Goal: Task Accomplishment & Management: Manage account settings

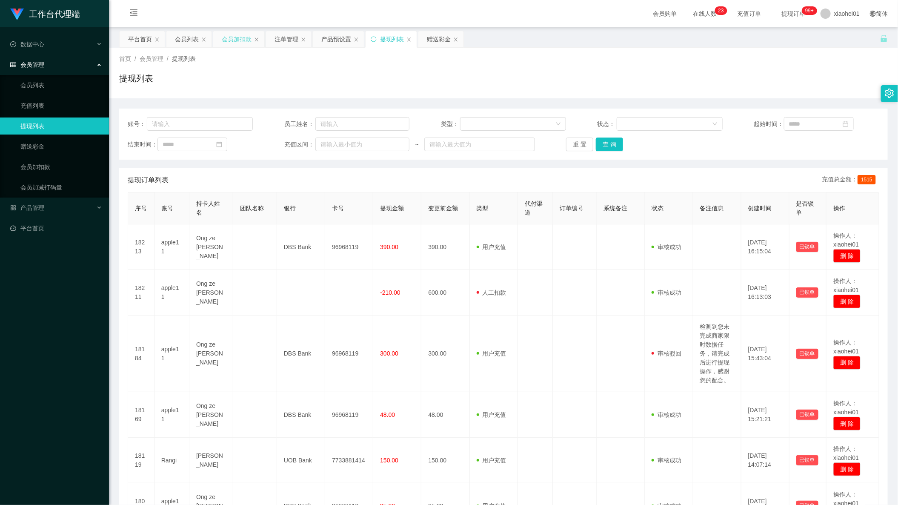
click at [232, 42] on div "会员加扣款" at bounding box center [237, 39] width 30 height 16
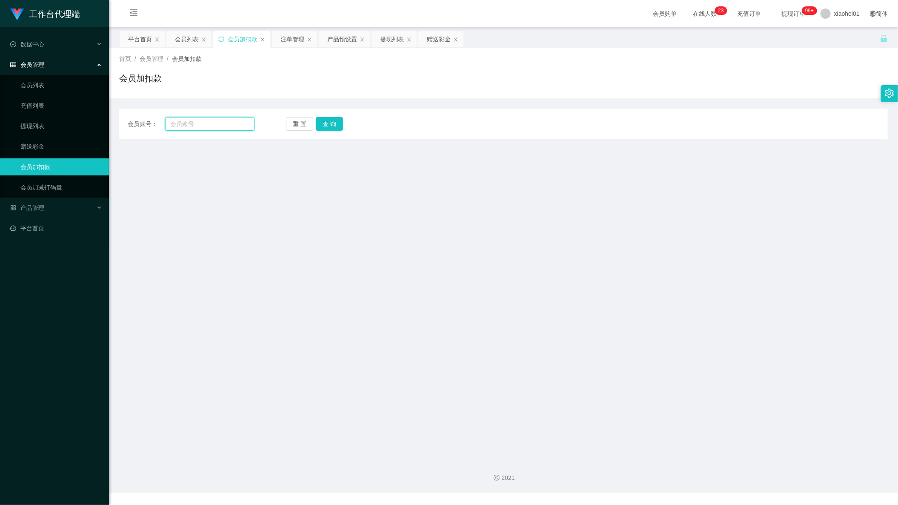
click at [205, 126] on input "text" at bounding box center [209, 124] width 89 height 14
paste input "apple11"
type input "apple11"
click at [396, 41] on div "提现列表" at bounding box center [392, 39] width 24 height 16
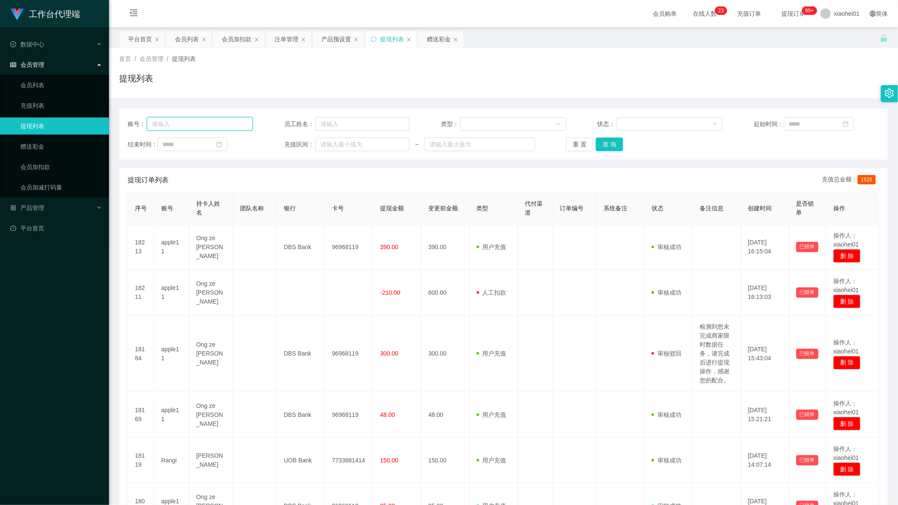
click at [189, 121] on input "text" at bounding box center [200, 124] width 106 height 14
paste input "apple11"
type input "apple11"
click at [605, 151] on button "查 询" at bounding box center [609, 145] width 27 height 14
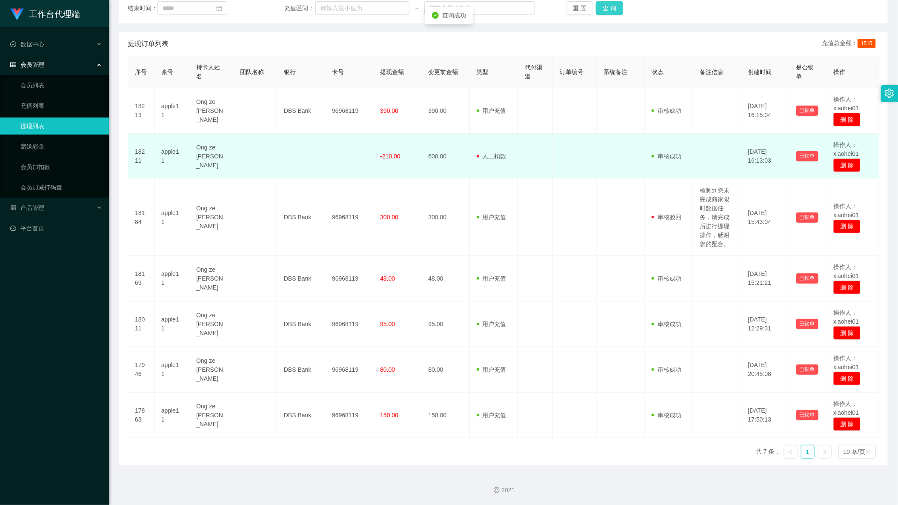
scroll to position [138, 0]
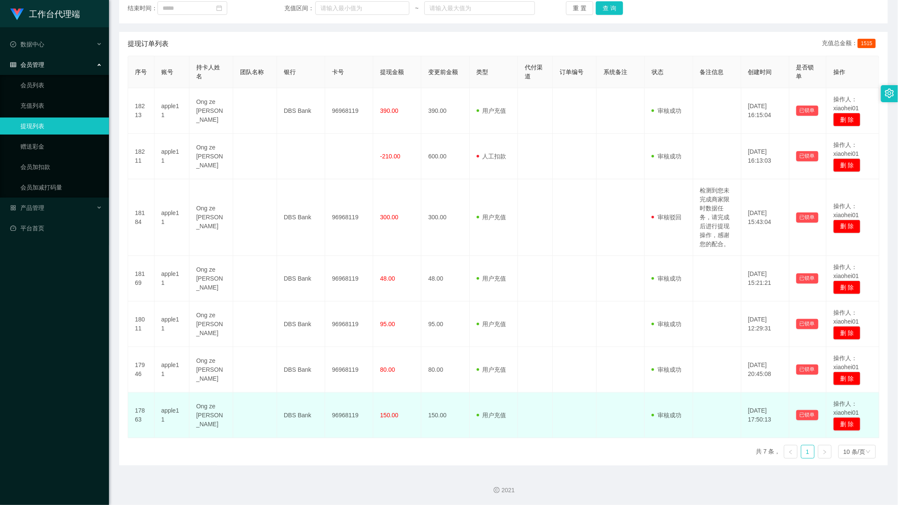
click at [672, 409] on td "审核驳回 审核成功 等待审核" at bounding box center [669, 416] width 48 height 46
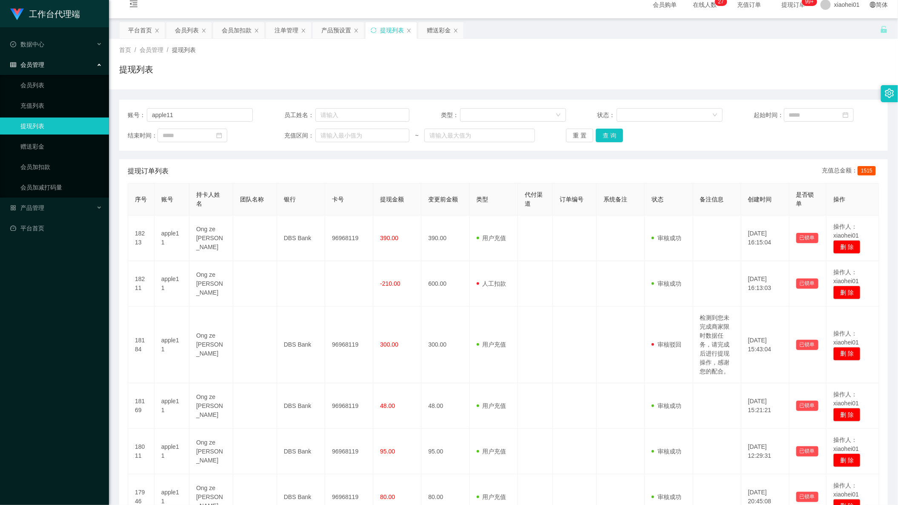
scroll to position [0, 0]
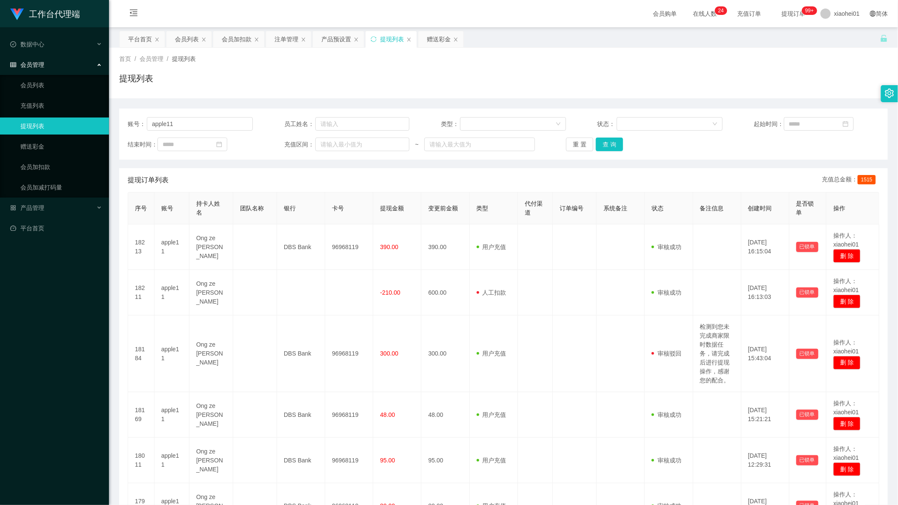
click at [82, 496] on div "工作台代理端 数据中心 会员管理 会员列表 充值列表 提现列表 赠送彩金 会员加扣款 会员加减打码量 产品管理 平台首页" at bounding box center [54, 252] width 109 height 505
click at [235, 41] on div "会员加扣款" at bounding box center [237, 39] width 30 height 16
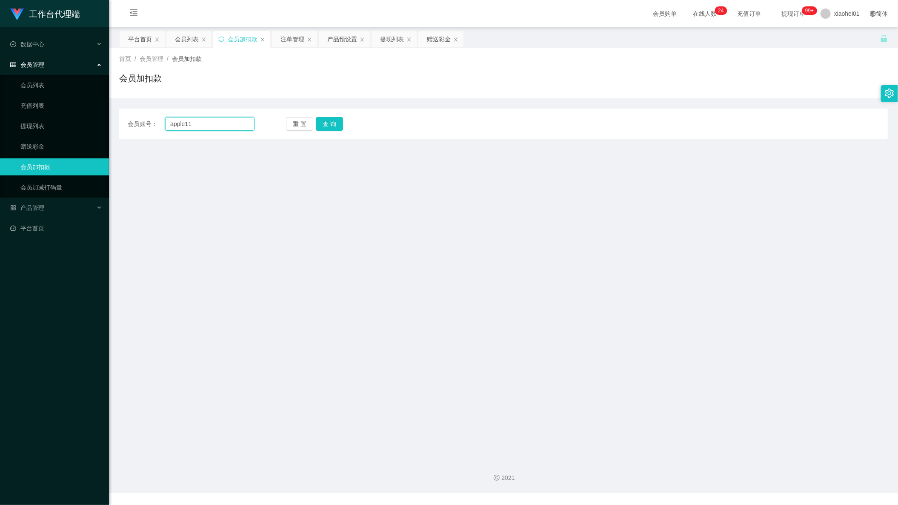
click at [221, 122] on input "apple11" at bounding box center [209, 124] width 89 height 14
drag, startPoint x: 221, startPoint y: 122, endPoint x: 55, endPoint y: 122, distance: 165.6
click at [83, 122] on section "工作台代理端 数据中心 会员管理 会员列表 充值列表 提现列表 赠送彩金 会员加扣款 会员加减打码量 产品管理 平台首页 保存配置 重置配置 整体风格设置 主…" at bounding box center [449, 246] width 898 height 493
paste input "niuniu12"
type input "niuniu12"
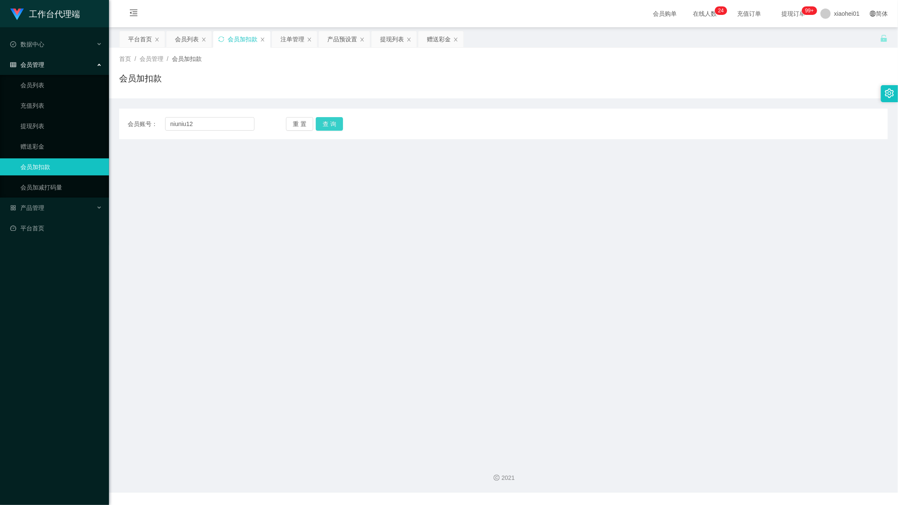
click at [332, 127] on button "查 询" at bounding box center [329, 124] width 27 height 14
click at [401, 43] on div "提现列表" at bounding box center [392, 39] width 24 height 16
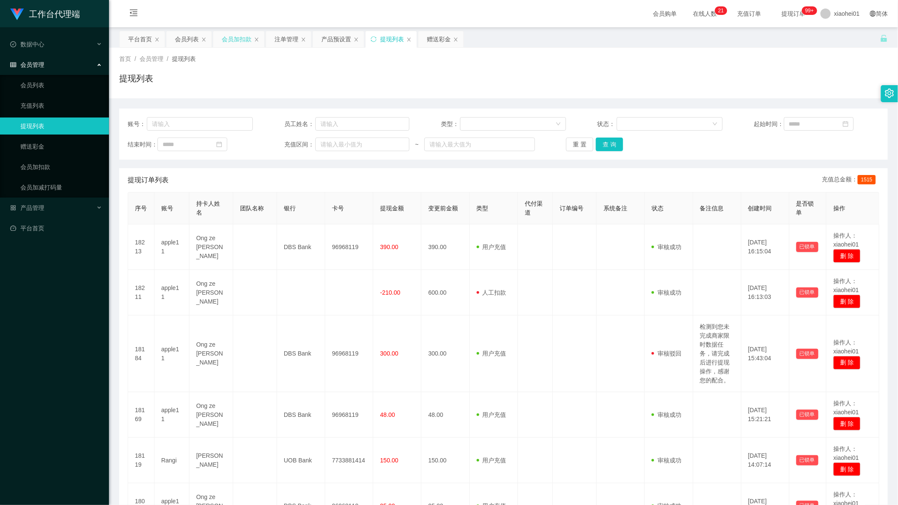
click at [235, 40] on div "会员加扣款" at bounding box center [237, 39] width 30 height 16
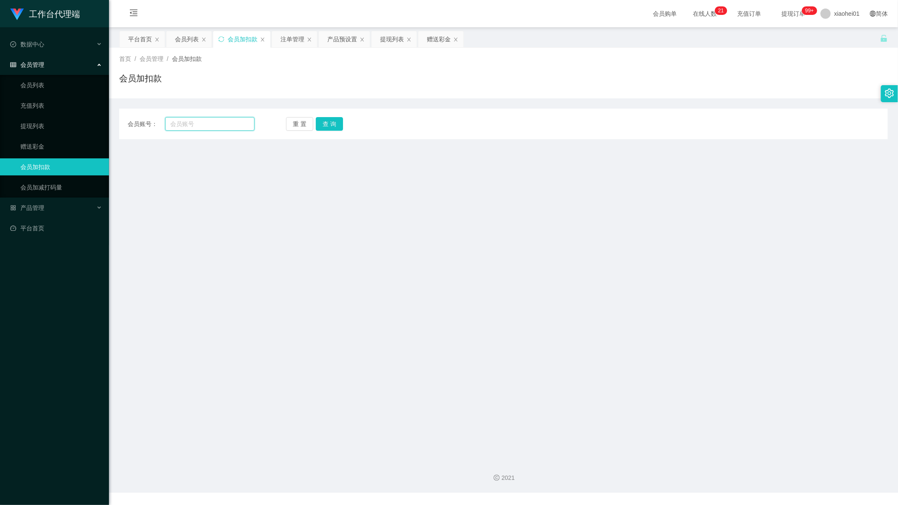
drag, startPoint x: 204, startPoint y: 125, endPoint x: 217, endPoint y: 126, distance: 12.8
click at [204, 125] on input "text" at bounding box center [209, 124] width 89 height 14
paste input "niuniu12"
type input "niuniu12"
click at [328, 124] on button "查 询" at bounding box center [329, 124] width 27 height 14
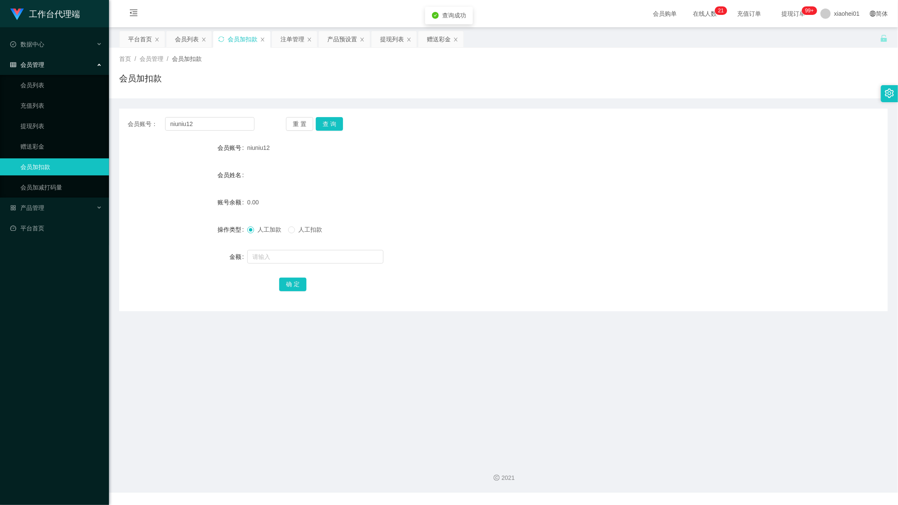
click at [281, 272] on form "会员账号 niuniu12 会员姓名 账号余额 0.00 操作类型 人工加款 人工扣款 金额 确 定" at bounding box center [503, 215] width 769 height 153
click at [307, 257] on input "text" at bounding box center [315, 257] width 136 height 14
type input "100"
click at [290, 280] on button "确 定" at bounding box center [292, 285] width 27 height 14
click at [449, 197] on div "0.00" at bounding box center [471, 202] width 449 height 17
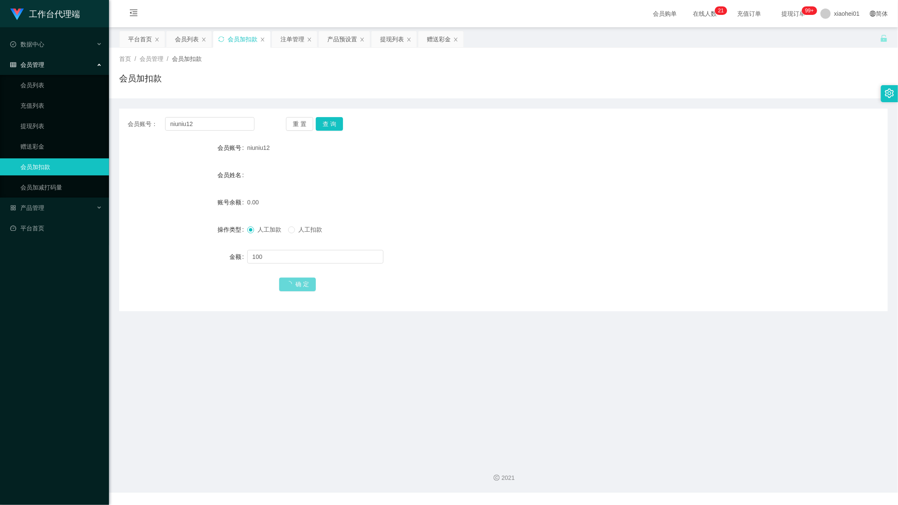
click at [488, 213] on form "会员账号 niuniu12 会员姓名 账号余额 0.00 操作类型 人工加款 人工扣款 金额 100 确 定" at bounding box center [503, 215] width 769 height 153
click at [511, 338] on main "关闭左侧 关闭右侧 关闭其它 刷新页面 平台首页 会员列表 会员加扣款 注单管理 产品预设置 提现列表 赠送彩金 首页 / 会员管理 / 会员加扣款 / 会员…" at bounding box center [503, 240] width 789 height 426
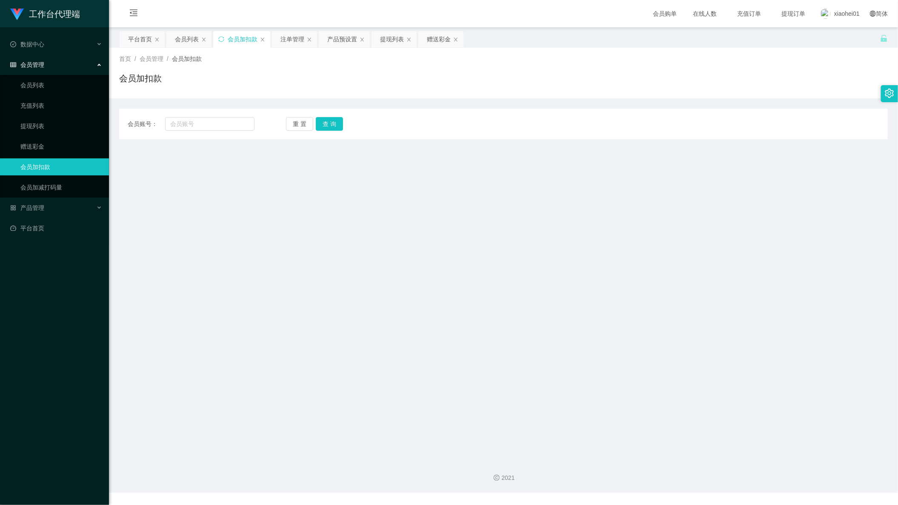
click at [232, 137] on div "会员账号： 重 置 查 询 会员账号 会员姓名 账号余额 操作类型 人工加款 人工扣款 金额 确 定" at bounding box center [503, 124] width 769 height 31
click at [225, 128] on input "text" at bounding box center [209, 124] width 89 height 14
click at [419, 169] on main "关闭左侧 关闭右侧 关闭其它 刷新页面 平台首页 会员列表 会员加扣款 注单管理 产品预设置 提现列表 赠送彩金 首页 / 会员管理 / 会员加扣款 / 会员…" at bounding box center [503, 240] width 789 height 426
click at [230, 120] on input "text" at bounding box center [209, 124] width 89 height 14
paste input "niuniu12"
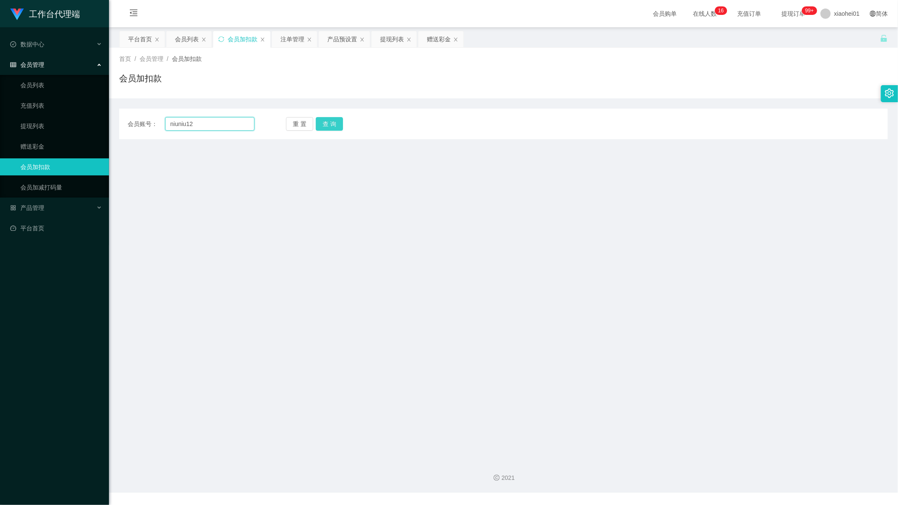
type input "niuniu12"
click at [335, 130] on div "会员账号： niuniu12 重 置 查 询 会员账号 会员姓名 账号余额 操作类型 人工加款 人工扣款 金额 确 定" at bounding box center [503, 124] width 769 height 31
click at [330, 126] on button "查 询" at bounding box center [329, 124] width 27 height 14
drag, startPoint x: 213, startPoint y: 123, endPoint x: 94, endPoint y: 117, distance: 119.8
click at [103, 118] on section "工作台代理端 数据中心 会员管理 会员列表 充值列表 提现列表 赠送彩金 会员加扣款 会员加减打码量 产品管理 平台首页 保存配置 重置配置 整体风格设置 主…" at bounding box center [449, 246] width 898 height 493
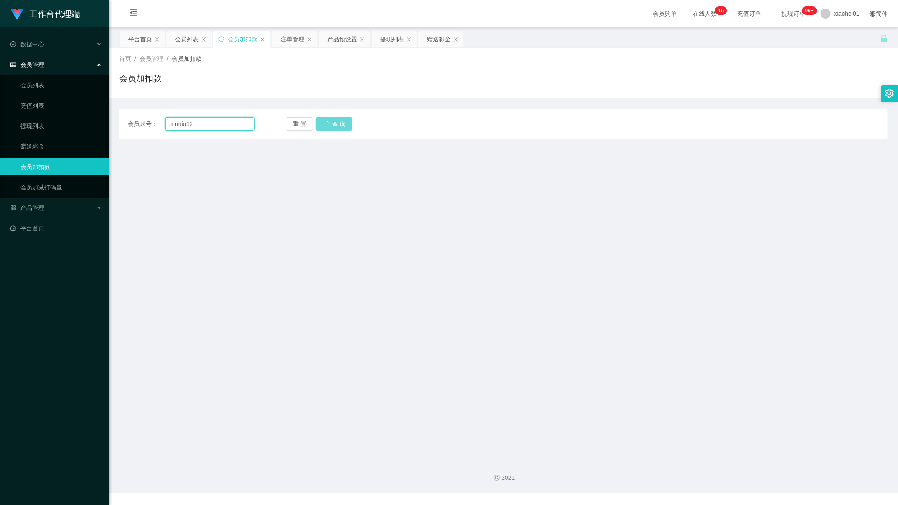
drag, startPoint x: 209, startPoint y: 123, endPoint x: 213, endPoint y: 125, distance: 5.1
click at [209, 123] on input "niuniu12" at bounding box center [209, 124] width 89 height 14
click at [343, 195] on main "关闭左侧 关闭右侧 关闭其它 刷新页面 平台首页 会员列表 会员加扣款 注单管理 产品预设置 提现列表 赠送彩金 首页 / 会员管理 / 会员加扣款 / 会员…" at bounding box center [503, 240] width 789 height 426
click at [462, 262] on main "关闭左侧 关闭右侧 关闭其它 刷新页面 平台首页 会员列表 会员加扣款 注单管理 产品预设置 提现列表 赠送彩金 首页 / 会员管理 / 会员加扣款 / 会员…" at bounding box center [503, 240] width 789 height 426
drag, startPoint x: 236, startPoint y: 123, endPoint x: 33, endPoint y: 123, distance: 203.1
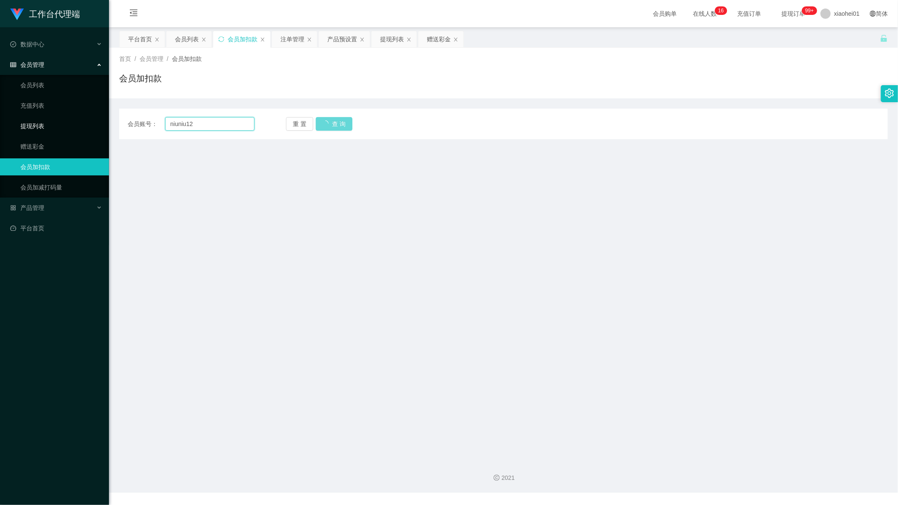
click at [33, 123] on section "工作台代理端 数据中心 会员管理 会员列表 充值列表 提现列表 赠送彩金 会员加扣款 会员加减打码量 产品管理 平台首页 保存配置 重置配置 整体风格设置 主…" at bounding box center [449, 246] width 898 height 493
click at [347, 128] on div "重 置 查 询" at bounding box center [349, 124] width 127 height 14
click at [405, 112] on div "会员账号： niuniu12 重 置 查 询 会员账号 会员姓名 账号余额 操作类型 人工加款 人工扣款 金额 确 定" at bounding box center [503, 124] width 769 height 31
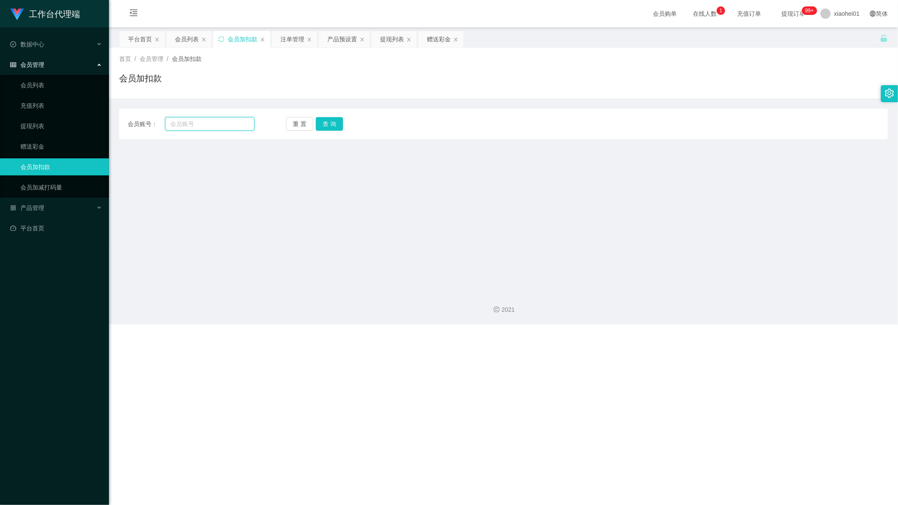
click at [240, 124] on input "text" at bounding box center [209, 124] width 89 height 14
drag, startPoint x: 689, startPoint y: 181, endPoint x: 469, endPoint y: 157, distance: 220.9
click at [599, 179] on main "关闭左侧 关闭右侧 关闭其它 刷新页面 平台首页 会员列表 会员加扣款 注单管理 产品预设置 提现列表 赠送彩金 首页 / 会员管理 / 会员加扣款 / 会员…" at bounding box center [503, 156] width 789 height 258
click at [232, 123] on input "text" at bounding box center [209, 124] width 89 height 14
paste input "niuniu12"
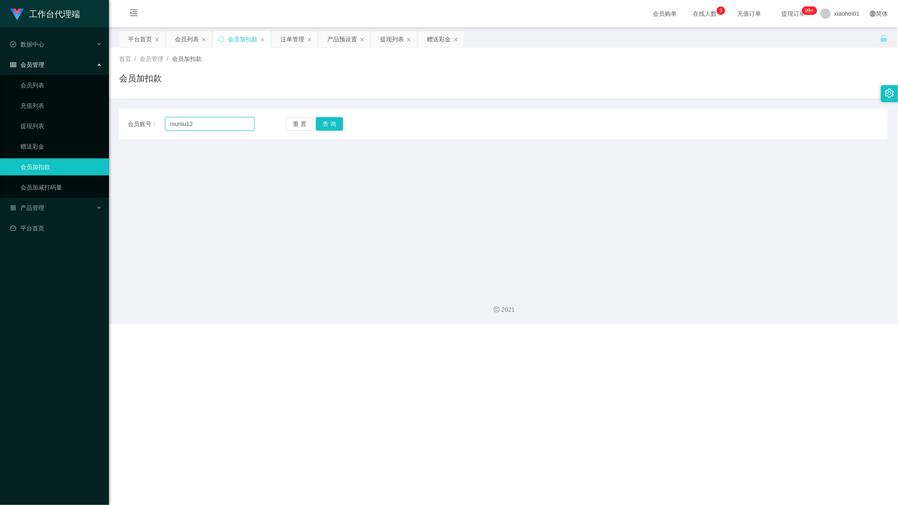
type input "niuniu12"
click at [345, 119] on div "重 置 查 询" at bounding box center [349, 124] width 127 height 14
click at [323, 128] on button "查 询" at bounding box center [329, 124] width 27 height 14
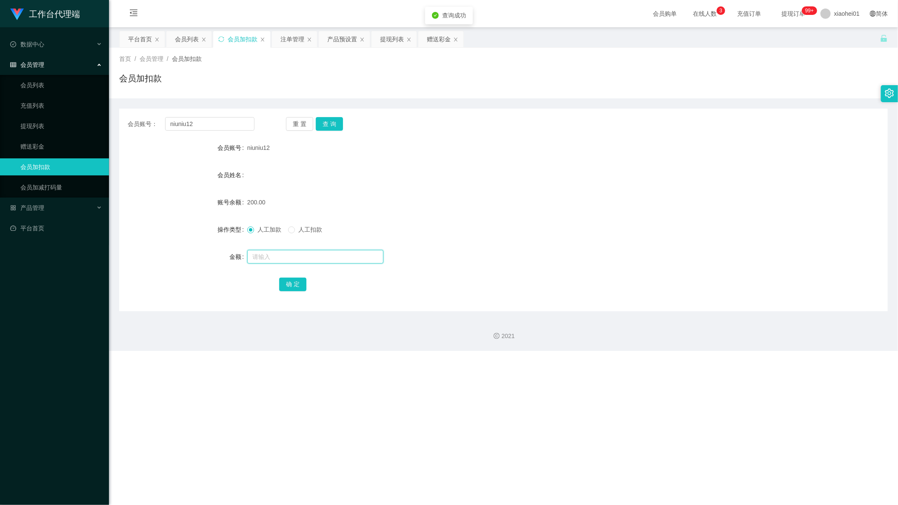
click at [290, 257] on input "text" at bounding box center [315, 257] width 136 height 14
click at [322, 228] on span "人工扣款" at bounding box center [310, 229] width 31 height 7
drag, startPoint x: 140, startPoint y: 126, endPoint x: 27, endPoint y: 126, distance: 112.4
click at [40, 129] on section "工作台代理端 数据中心 会员管理 会员列表 充值列表 提现列表 赠送彩金 会员加扣款 会员加减打码量 产品管理 平台首页 保存配置 重置配置 整体风格设置 主…" at bounding box center [449, 175] width 898 height 351
click at [437, 42] on div "赠送彩金" at bounding box center [439, 39] width 24 height 16
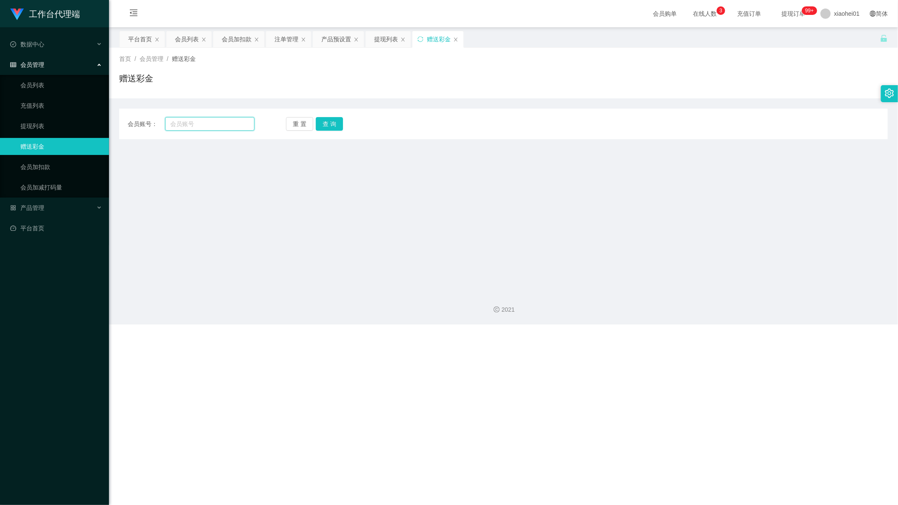
drag, startPoint x: 204, startPoint y: 126, endPoint x: 213, endPoint y: 124, distance: 10.1
click at [204, 126] on input "text" at bounding box center [209, 124] width 89 height 14
paste input "niuniu12"
type input "niuniu12"
click at [334, 129] on button "查 询" at bounding box center [329, 124] width 27 height 14
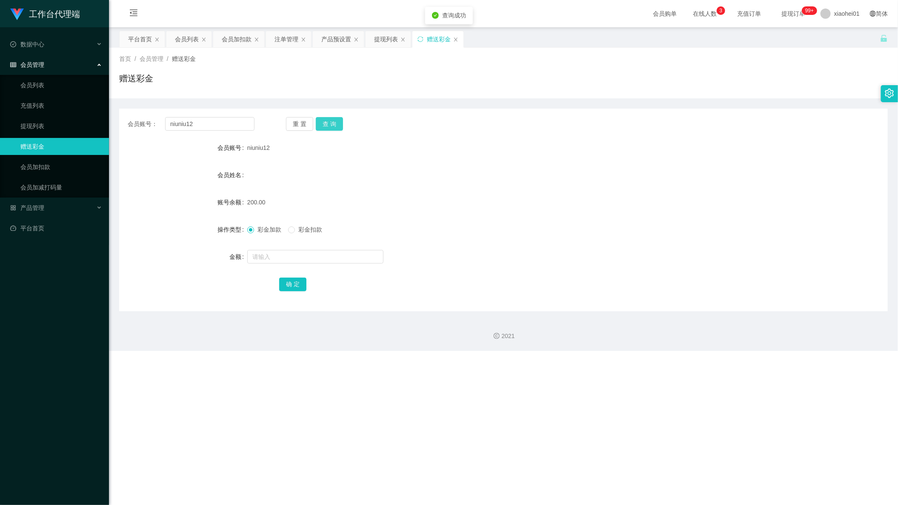
click at [330, 124] on button "查 询" at bounding box center [329, 124] width 27 height 14
drag, startPoint x: 324, startPoint y: 245, endPoint x: 323, endPoint y: 251, distance: 5.7
click at [324, 247] on form "会员账号 niuniu12 会员姓名 账号余额 200.00 操作类型 彩金加款 彩金扣款 金额 确 定" at bounding box center [503, 215] width 769 height 153
click at [305, 230] on span "彩金扣款" at bounding box center [310, 229] width 31 height 7
click at [310, 258] on input "text" at bounding box center [315, 257] width 136 height 14
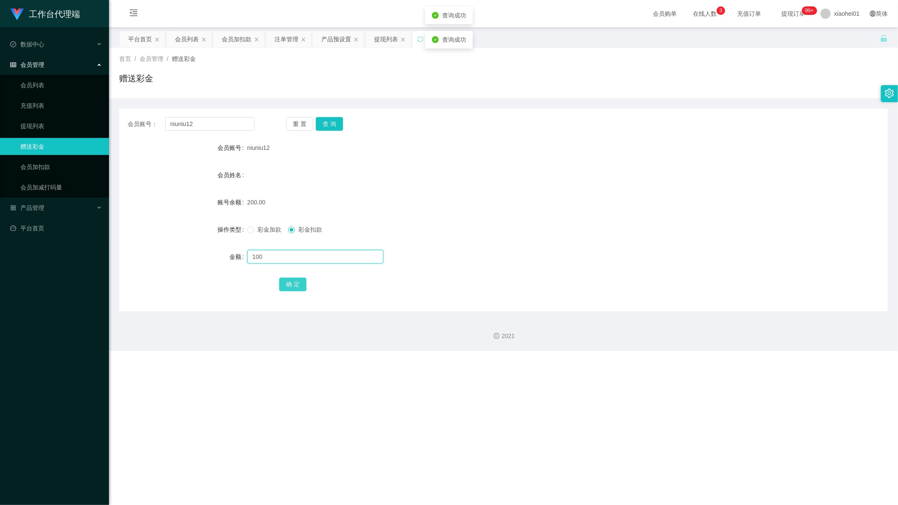
type input "100"
click at [299, 285] on button "确 定" at bounding box center [292, 285] width 27 height 14
click at [464, 224] on div "彩金加款 彩金扣款" at bounding box center [471, 229] width 449 height 17
click at [326, 37] on div "产品预设置" at bounding box center [336, 39] width 30 height 16
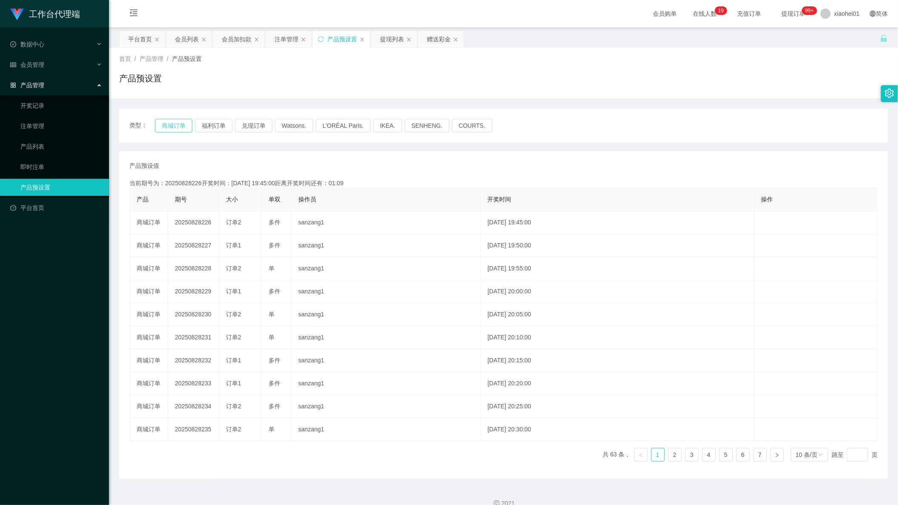
click at [171, 119] on button "商城订单" at bounding box center [173, 126] width 37 height 14
click at [173, 123] on button "商城订单" at bounding box center [173, 126] width 37 height 14
click at [298, 37] on div "注单管理" at bounding box center [287, 39] width 24 height 16
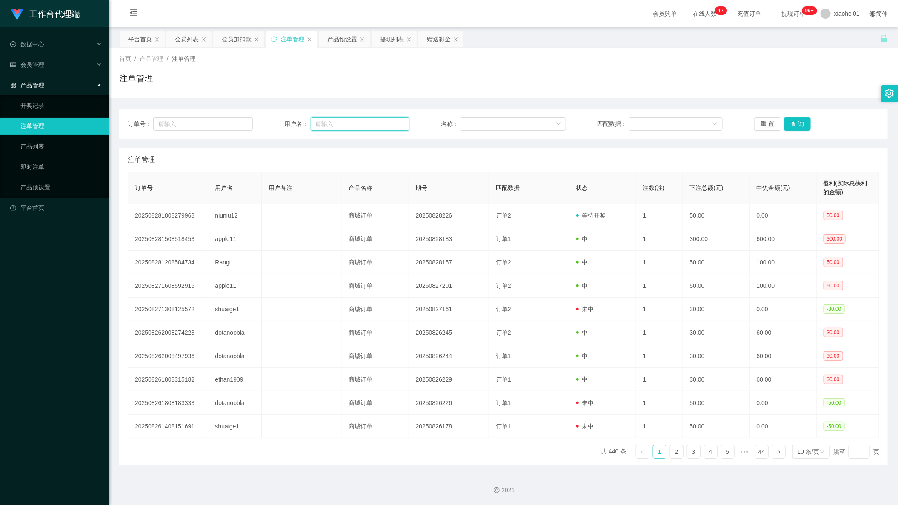
click at [356, 124] on input "text" at bounding box center [360, 124] width 99 height 14
paste input "niuniu12"
type input "niuniu12"
click at [599, 123] on button "查 询" at bounding box center [797, 124] width 27 height 14
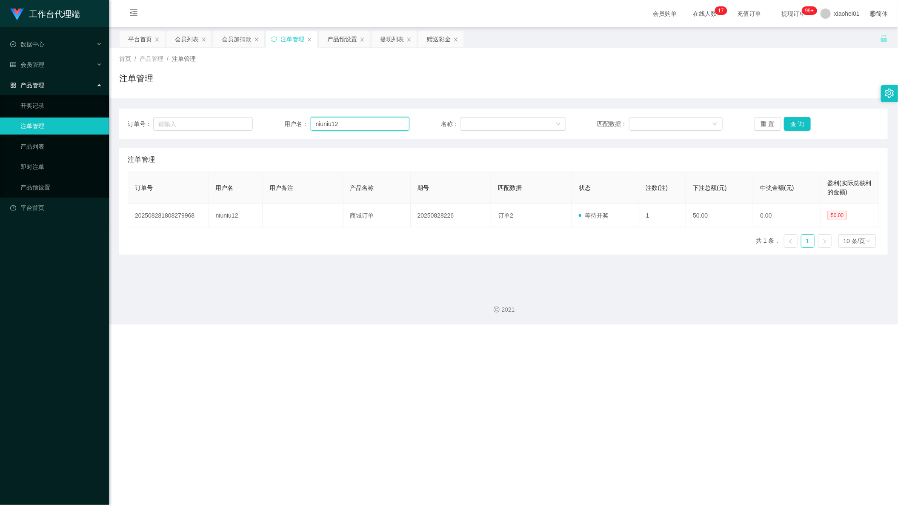
drag, startPoint x: 172, startPoint y: 116, endPoint x: 122, endPoint y: 117, distance: 50.7
click at [126, 117] on div "订单号： 用户名： niuniu12 名称： 匹配数据： 重 置 查 询" at bounding box center [503, 124] width 769 height 31
click at [386, 30] on section "会员购单 在线人数 0 1 2 3 4 5 6 7 8 9 0 1 2 3 4 5 6 7 8 9 0 1 2 3 4 5 6 7 8 9 0 1 2 3 4…" at bounding box center [503, 162] width 789 height 324
click at [389, 41] on div "提现列表" at bounding box center [392, 39] width 24 height 16
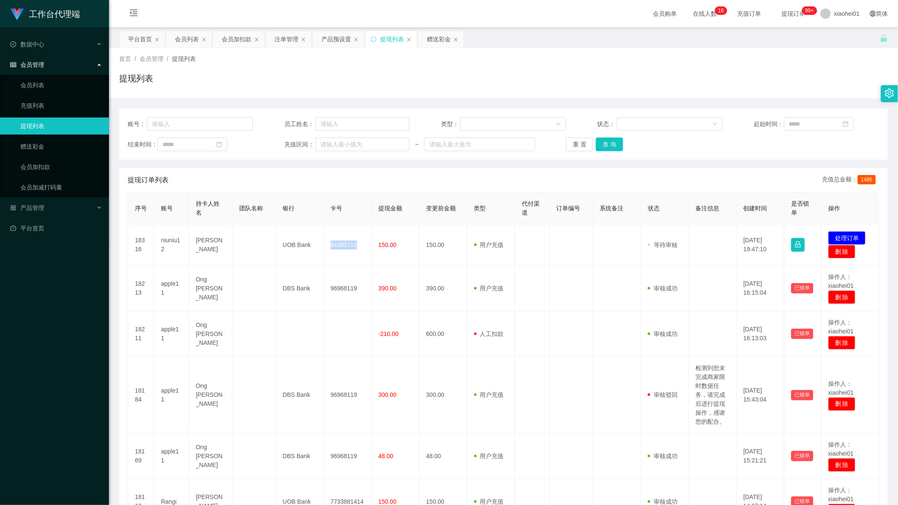
drag, startPoint x: 241, startPoint y: 40, endPoint x: 249, endPoint y: 52, distance: 15.4
click at [241, 39] on div "会员加扣款" at bounding box center [237, 39] width 30 height 16
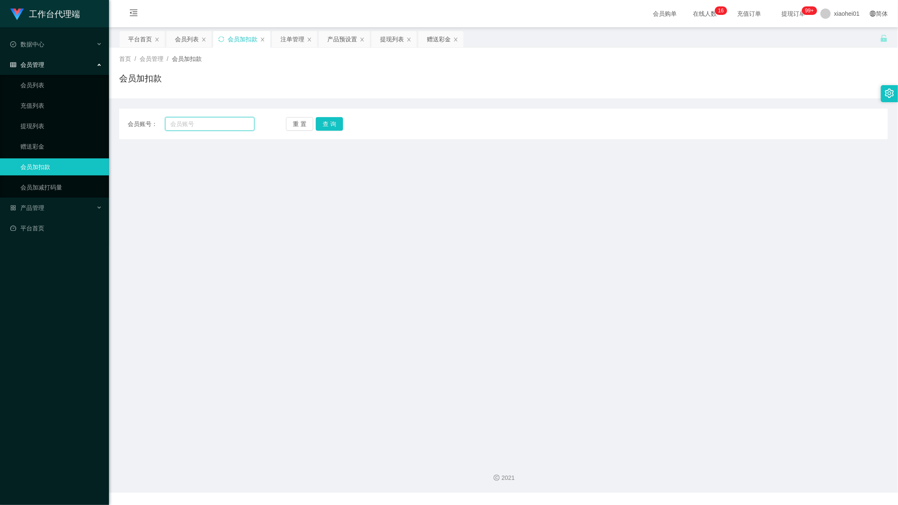
click at [233, 126] on input "text" at bounding box center [209, 124] width 89 height 14
paste input "apple11"
type input "apple11"
click at [327, 118] on button "查 询" at bounding box center [329, 124] width 27 height 14
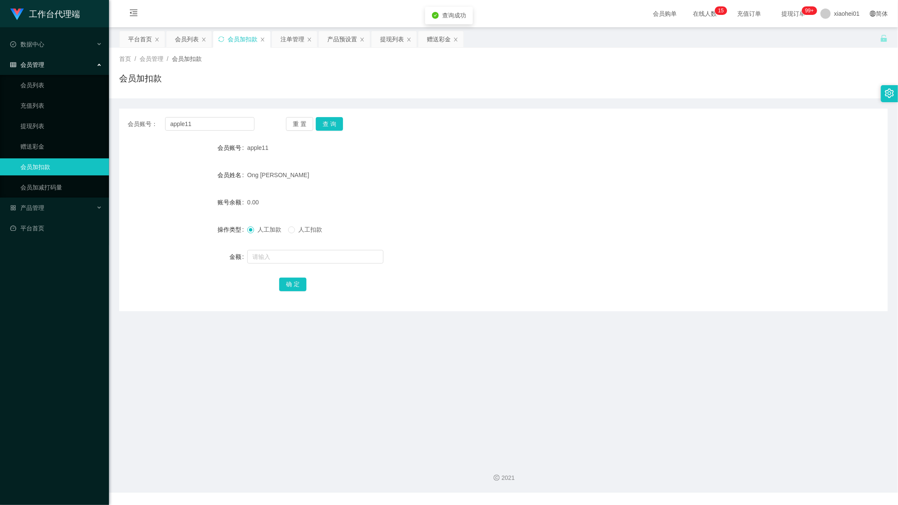
click at [301, 264] on div at bounding box center [471, 256] width 449 height 17
click at [302, 261] on input "text" at bounding box center [315, 257] width 136 height 14
type input "80"
click at [290, 285] on button "确 定" at bounding box center [292, 285] width 27 height 14
click at [685, 142] on div "apple11" at bounding box center [471, 147] width 449 height 17
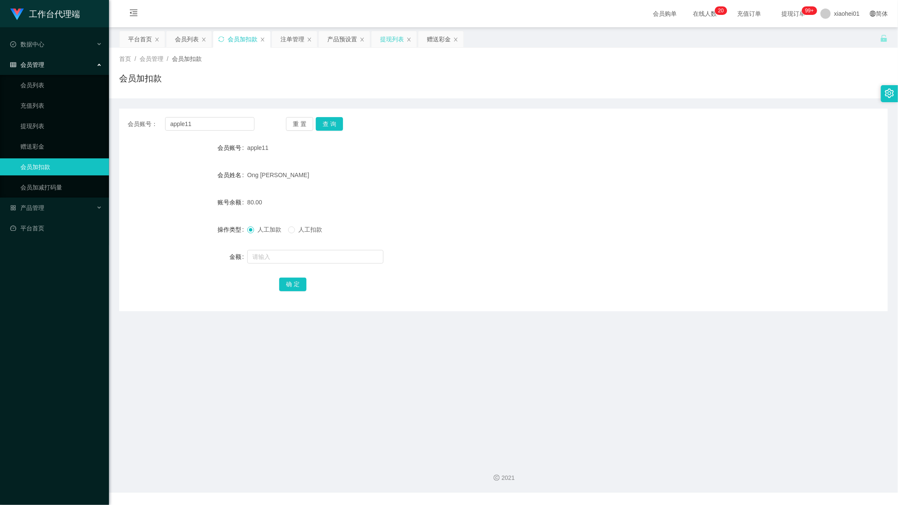
click at [395, 43] on div "提现列表" at bounding box center [392, 39] width 24 height 16
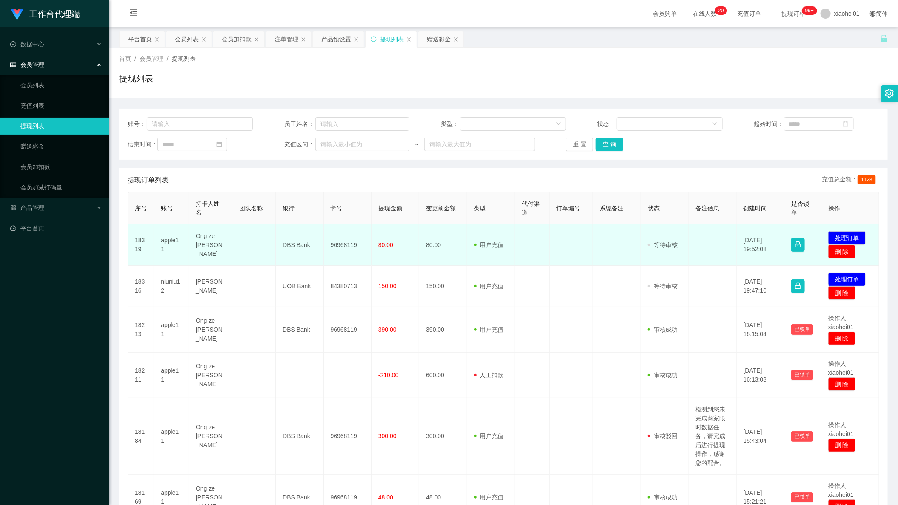
click at [326, 243] on td "96968119" at bounding box center [348, 244] width 48 height 41
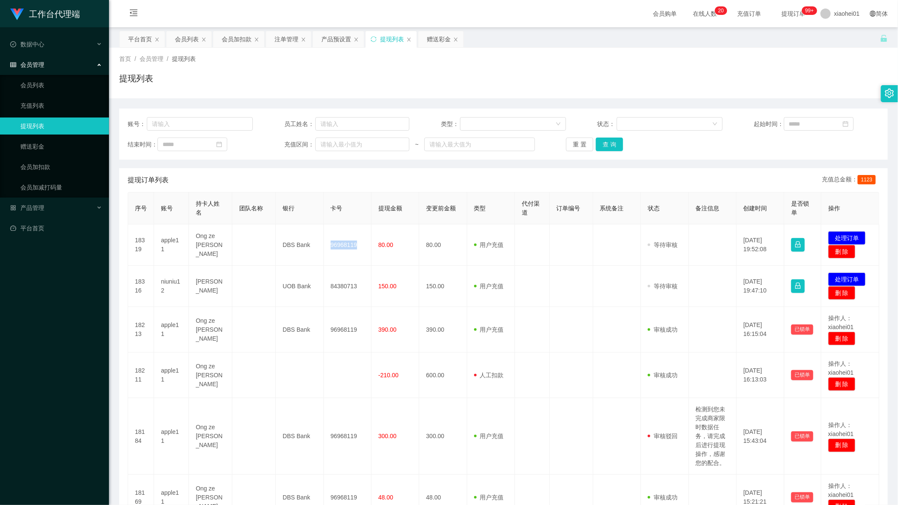
copy td "96968119"
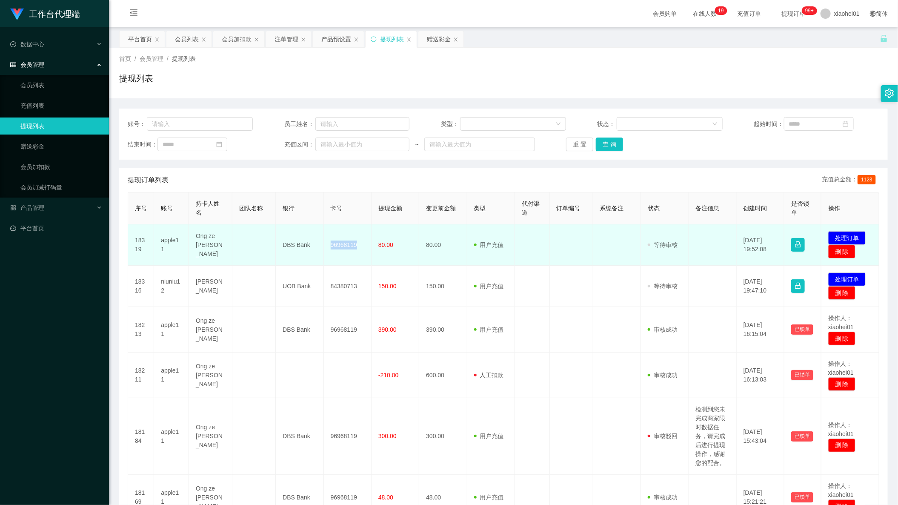
click at [340, 253] on td "96968119" at bounding box center [348, 244] width 48 height 41
click at [349, 244] on td "96968119" at bounding box center [348, 244] width 48 height 41
click at [330, 252] on td "96968119" at bounding box center [348, 244] width 48 height 41
click at [346, 244] on td "96968119" at bounding box center [348, 244] width 48 height 41
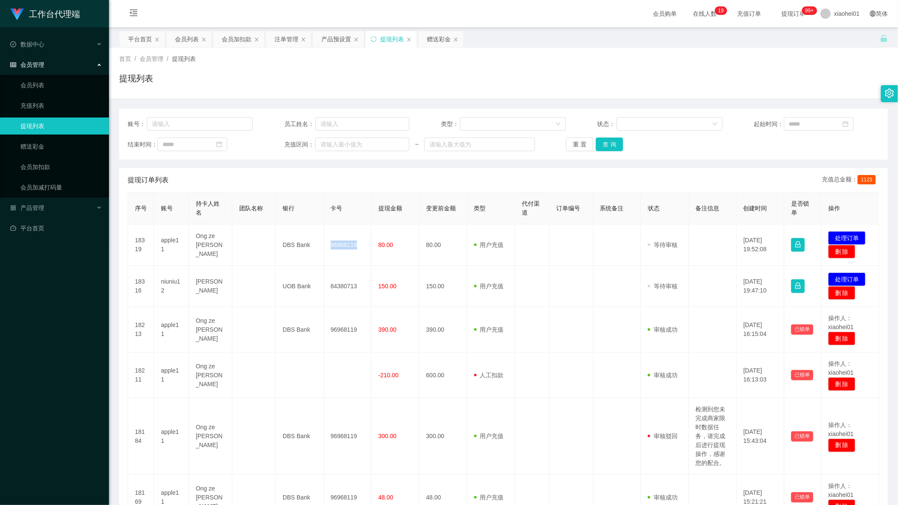
copy td "96968119"
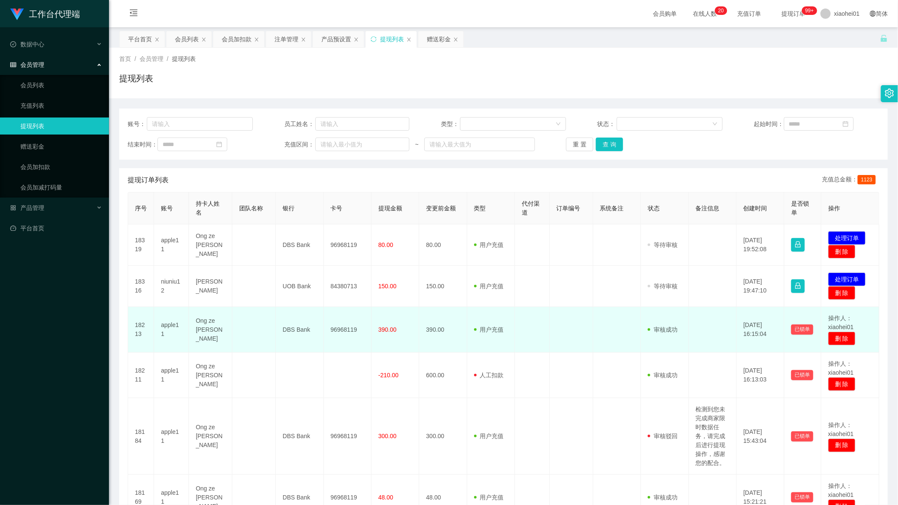
click at [645, 350] on td "审核驳回 审核成功 等待审核" at bounding box center [665, 330] width 48 height 46
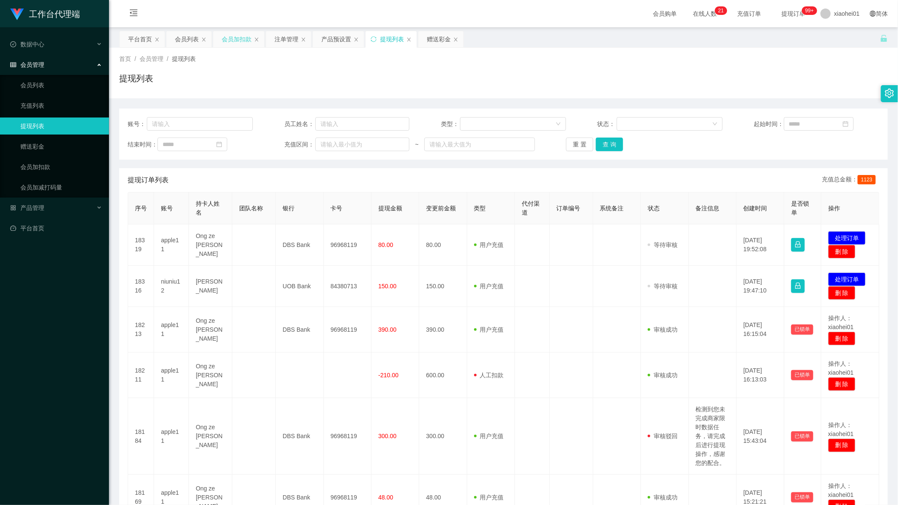
click at [237, 37] on div "会员加扣款" at bounding box center [237, 39] width 30 height 16
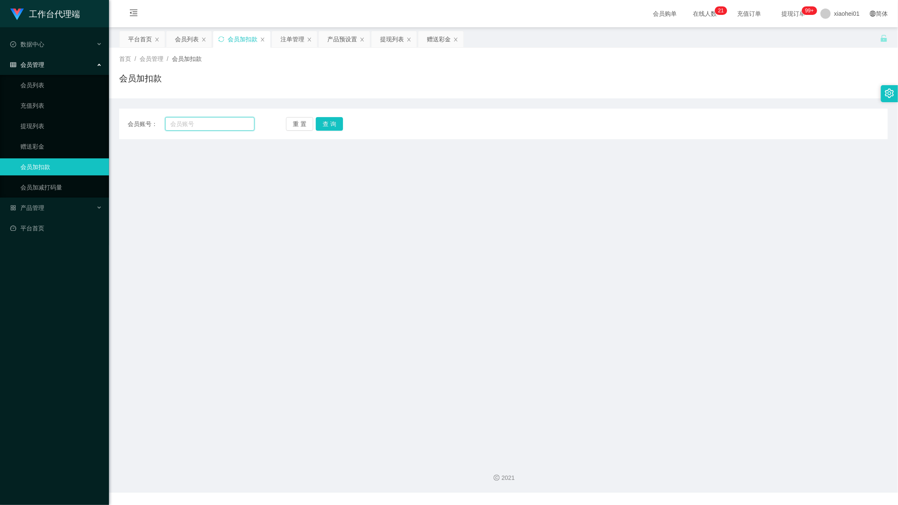
drag, startPoint x: 213, startPoint y: 122, endPoint x: 318, endPoint y: 126, distance: 105.3
click at [214, 122] on input "text" at bounding box center [209, 124] width 89 height 14
paste input "niuniu12"
type input "niuniu12"
click at [322, 123] on button "查 询" at bounding box center [329, 124] width 27 height 14
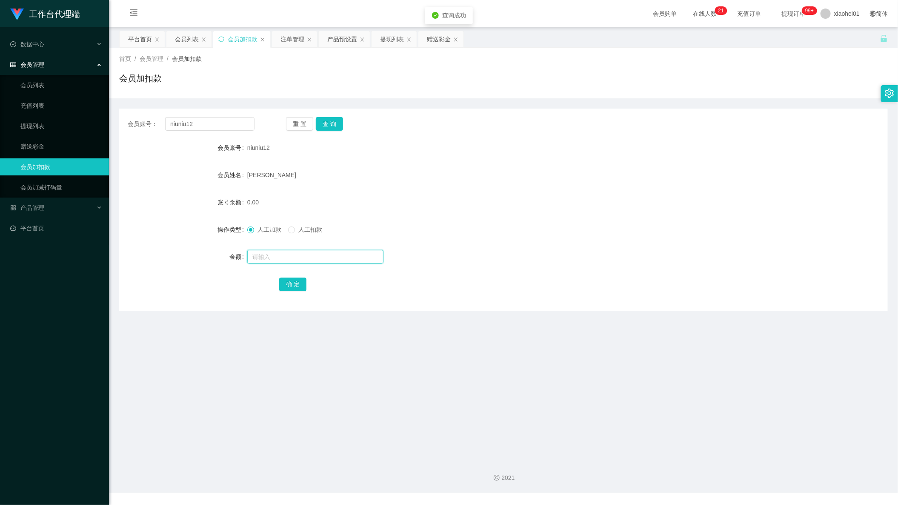
click at [288, 257] on input "text" at bounding box center [315, 257] width 136 height 14
type input "对"
type input "10"
click at [285, 283] on button "确 定" at bounding box center [292, 285] width 27 height 14
drag, startPoint x: 561, startPoint y: 224, endPoint x: 876, endPoint y: 12, distance: 380.1
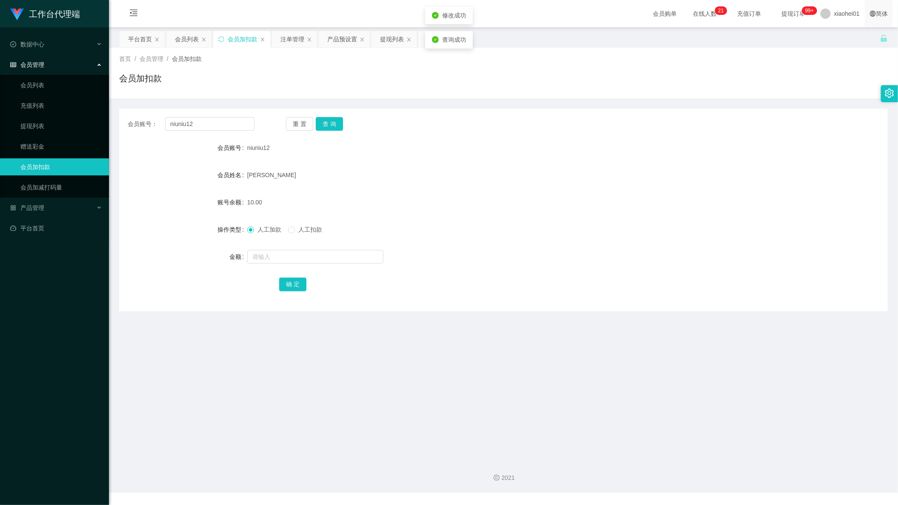
click at [562, 221] on div "人工加款 人工扣款" at bounding box center [471, 229] width 449 height 17
click at [340, 38] on div "产品预设置" at bounding box center [342, 39] width 30 height 16
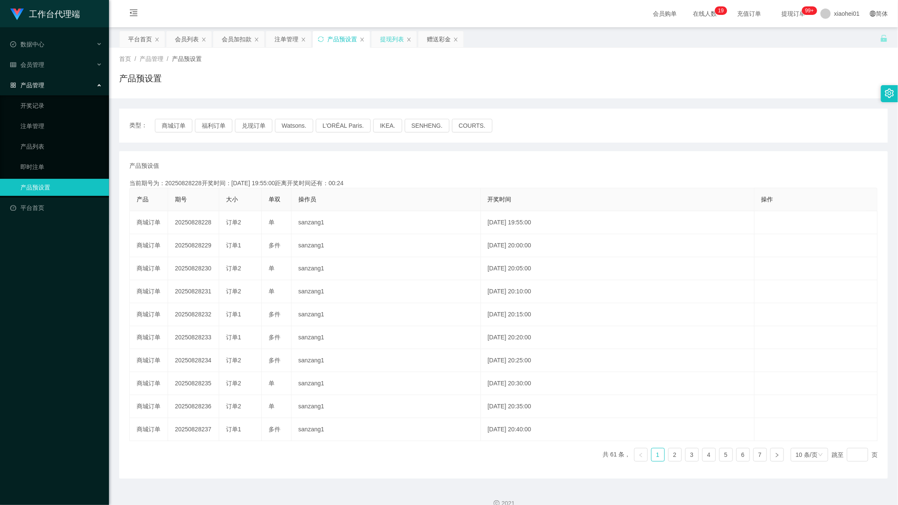
click at [391, 42] on div "提现列表" at bounding box center [392, 39] width 24 height 16
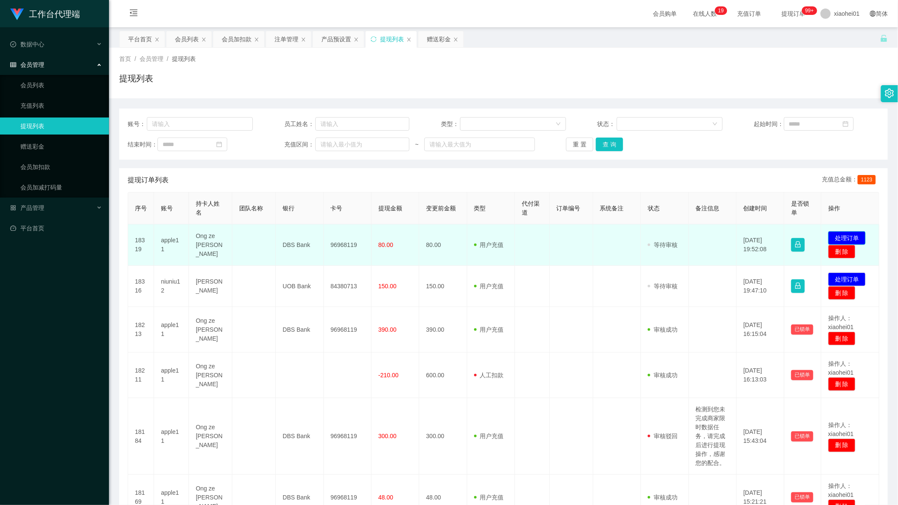
click at [838, 231] on button "处理订单" at bounding box center [847, 238] width 37 height 14
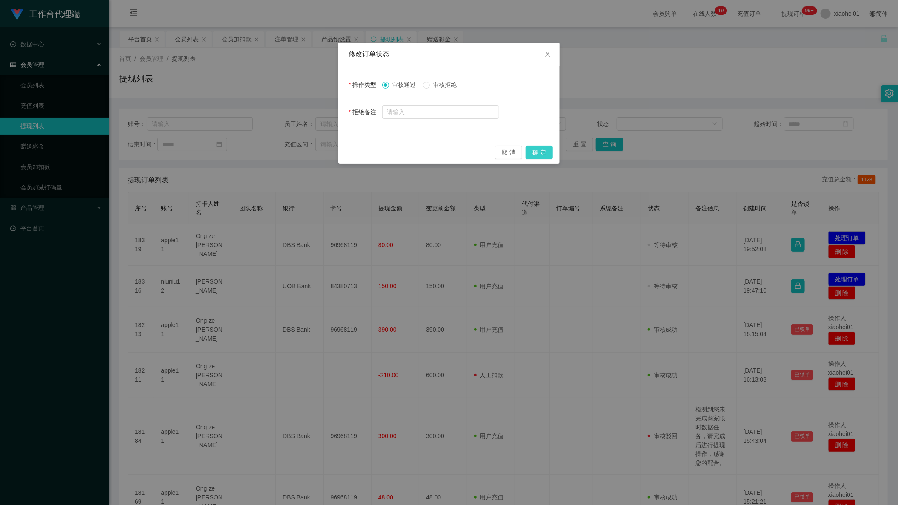
click at [542, 158] on button "确 定" at bounding box center [539, 153] width 27 height 14
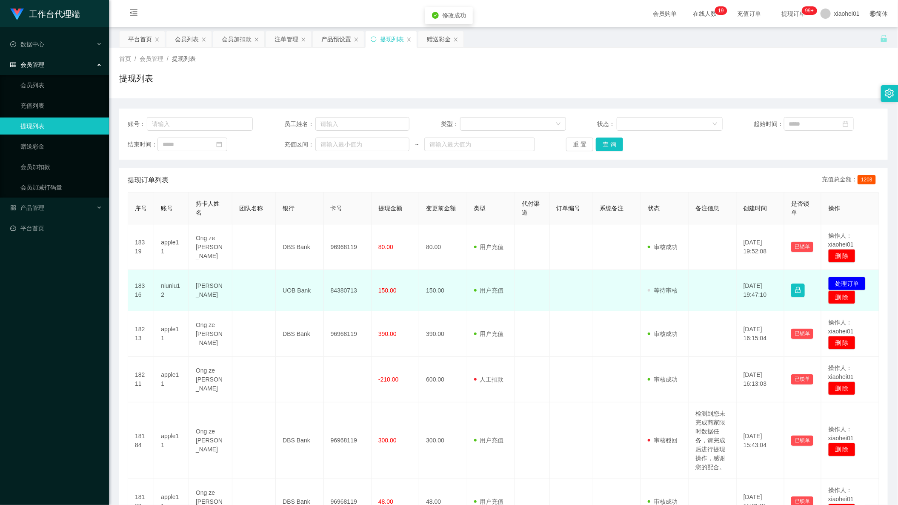
click at [343, 291] on td "84380713" at bounding box center [348, 290] width 48 height 41
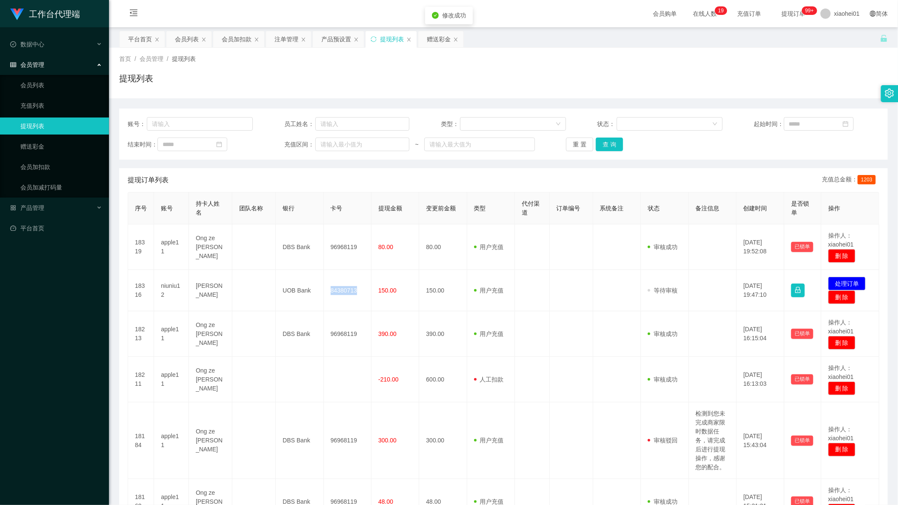
drag, startPoint x: 343, startPoint y: 291, endPoint x: 810, endPoint y: 160, distance: 485.5
click at [346, 290] on td "84380713" at bounding box center [348, 290] width 48 height 41
copy td "84380713"
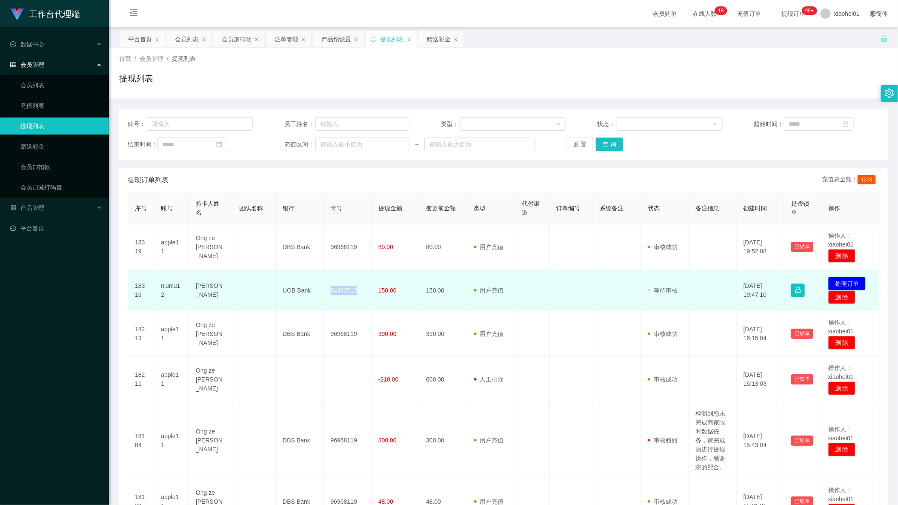
click at [837, 278] on button "处理订单" at bounding box center [847, 284] width 37 height 14
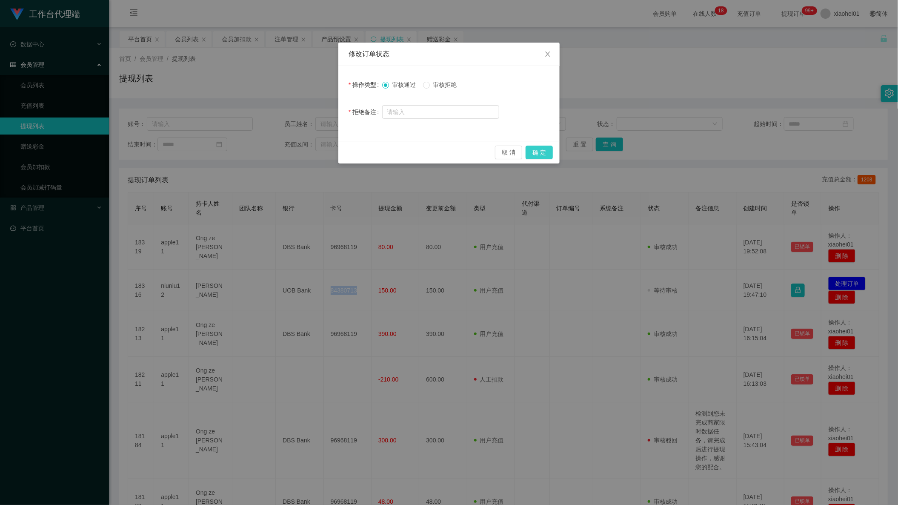
click at [545, 154] on button "确 定" at bounding box center [539, 153] width 27 height 14
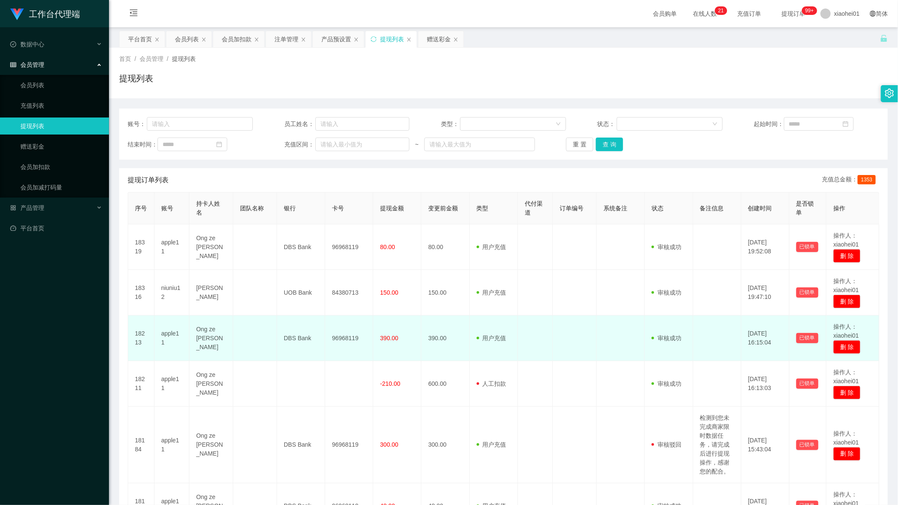
drag, startPoint x: 359, startPoint y: 326, endPoint x: 366, endPoint y: 330, distance: 7.7
click at [361, 327] on td "96968119" at bounding box center [349, 338] width 48 height 46
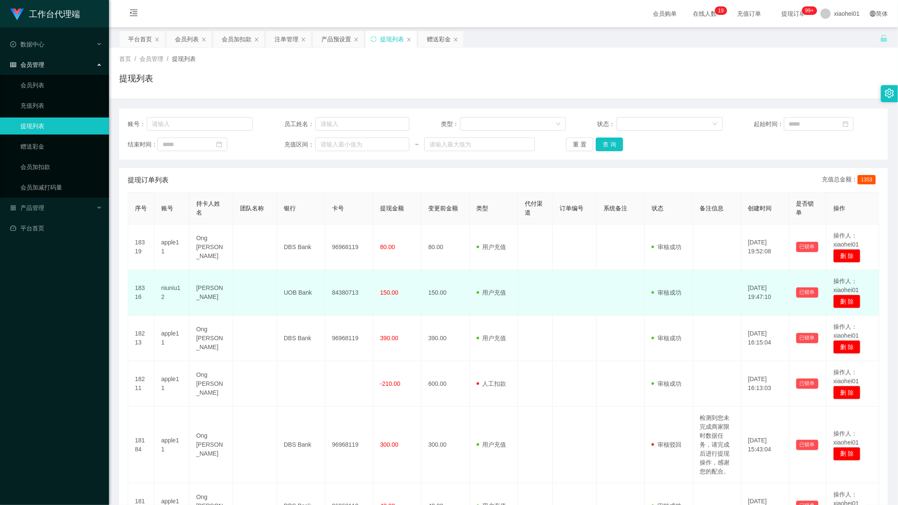
click at [450, 285] on td "150.00" at bounding box center [446, 293] width 48 height 46
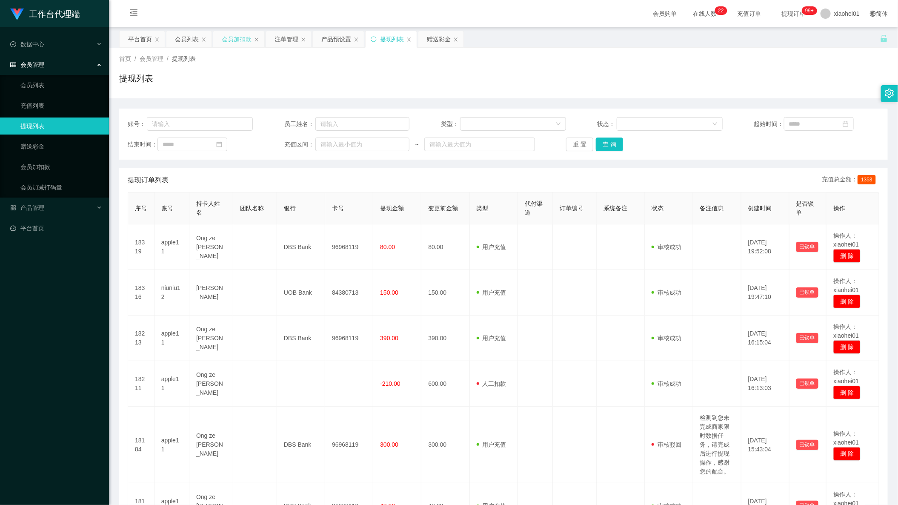
click at [224, 45] on div "会员加扣款" at bounding box center [237, 39] width 30 height 16
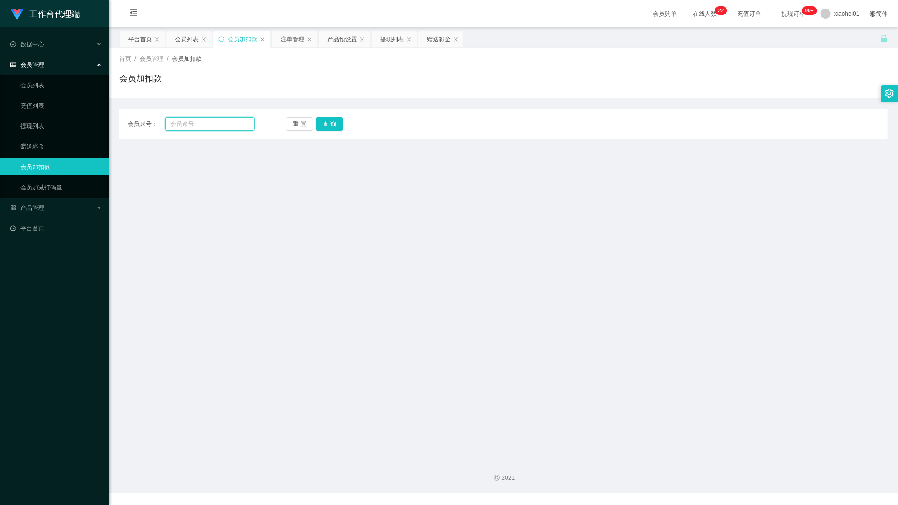
click at [212, 119] on input "text" at bounding box center [209, 124] width 89 height 14
paste input "niuniu12"
type input "niuniu12"
click at [335, 121] on button "查 询" at bounding box center [329, 124] width 27 height 14
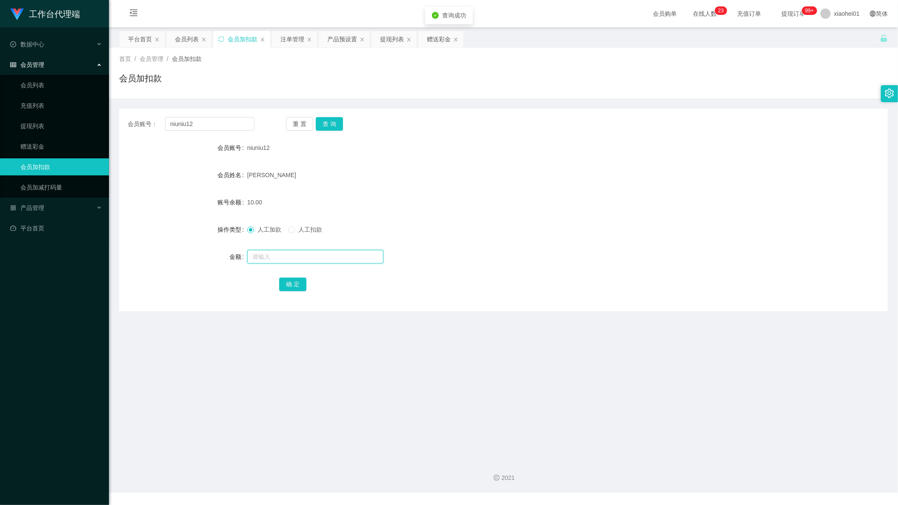
click at [290, 250] on input "text" at bounding box center [315, 257] width 136 height 14
type input "15"
click at [289, 281] on button "确 定" at bounding box center [292, 285] width 27 height 14
drag, startPoint x: 528, startPoint y: 241, endPoint x: 548, endPoint y: 223, distance: 27.4
click at [529, 240] on form "会员账号 niuniu12 会员姓名 [PERSON_NAME] 账号余额 25.00 操作类型 人工加款 人工扣款 金额 确 定" at bounding box center [503, 215] width 769 height 153
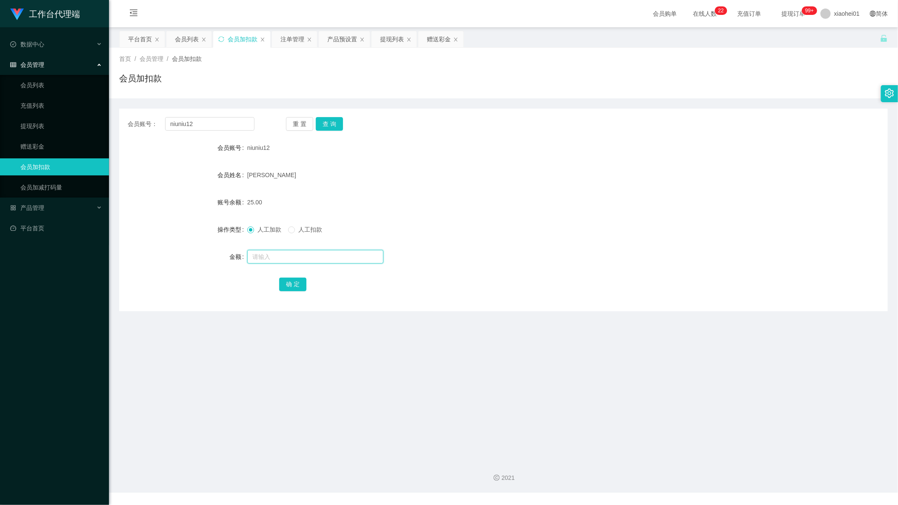
click at [272, 253] on input "text" at bounding box center [315, 257] width 136 height 14
type input "9"
click at [303, 291] on button "确 定" at bounding box center [292, 285] width 27 height 14
click at [419, 252] on div at bounding box center [471, 256] width 449 height 17
drag, startPoint x: 227, startPoint y: 130, endPoint x: 67, endPoint y: 121, distance: 160.8
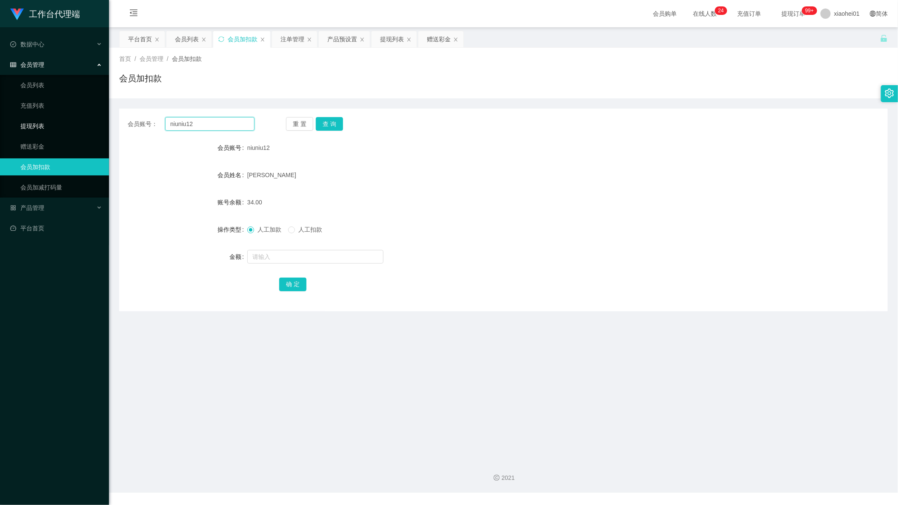
click at [74, 121] on section "工作台代理端 数据中心 会员管理 会员列表 充值列表 提现列表 赠送彩金 会员加扣款 会员加减打码量 产品管理 平台首页 保存配置 重置配置 整体风格设置 主…" at bounding box center [449, 246] width 898 height 493
paste input "apple11"
type input "apple11"
click at [325, 119] on button "查 询" at bounding box center [329, 124] width 27 height 14
click at [285, 252] on input "text" at bounding box center [315, 257] width 136 height 14
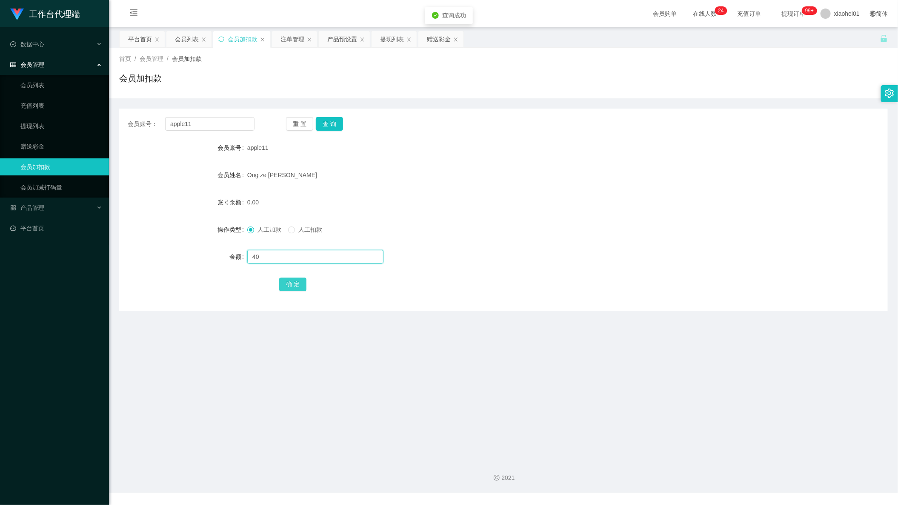
type input "40"
click at [294, 276] on div "确 定" at bounding box center [503, 283] width 449 height 17
click at [298, 277] on div "确 定" at bounding box center [503, 283] width 449 height 17
click at [299, 278] on button "确 定" at bounding box center [292, 285] width 27 height 14
click at [402, 41] on div "提现列表" at bounding box center [392, 39] width 24 height 16
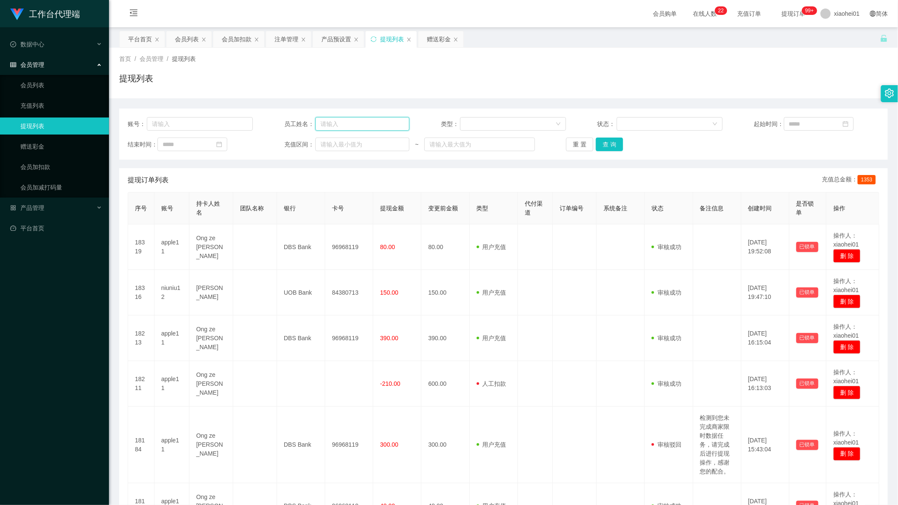
click at [335, 120] on input "text" at bounding box center [362, 124] width 94 height 14
click at [211, 124] on input "text" at bounding box center [200, 124] width 106 height 14
paste input "apple11"
type input "apple11"
click at [627, 143] on div "重 置 查 询" at bounding box center [628, 145] width 125 height 14
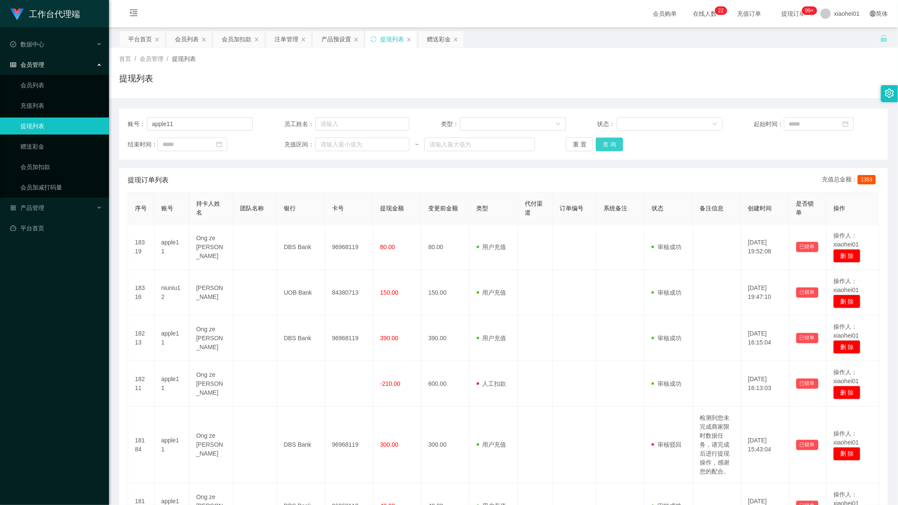
click at [605, 143] on button "查 询" at bounding box center [609, 145] width 27 height 14
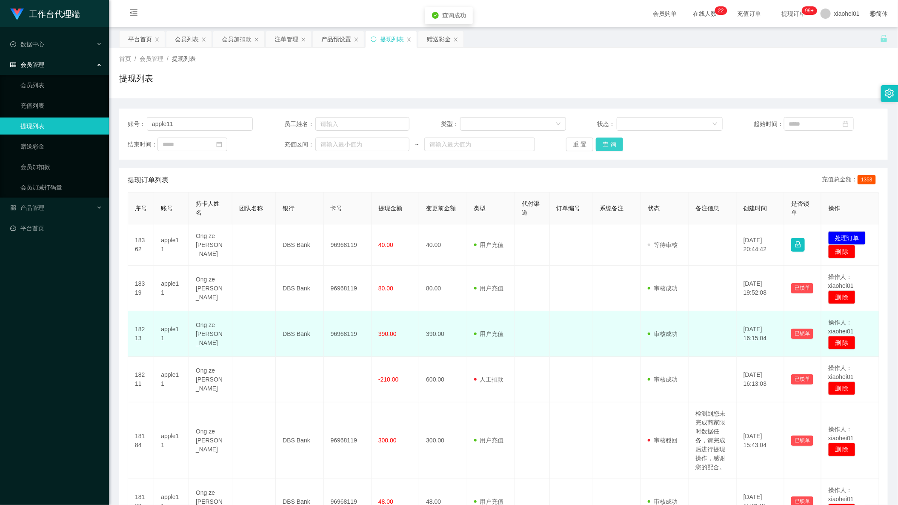
scroll to position [106, 0]
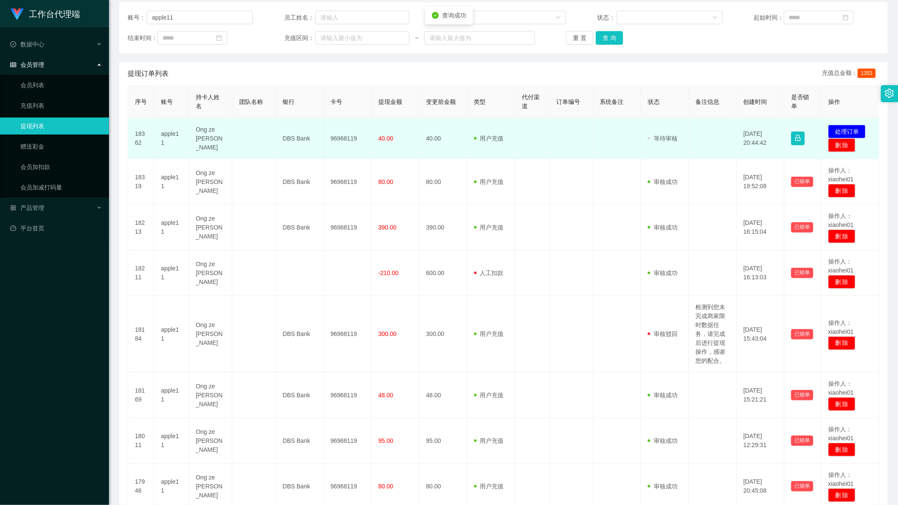
drag, startPoint x: 329, startPoint y: 143, endPoint x: 338, endPoint y: 140, distance: 9.6
click at [329, 143] on td "96968119" at bounding box center [348, 138] width 48 height 41
click at [338, 140] on td "96968119" at bounding box center [348, 138] width 48 height 41
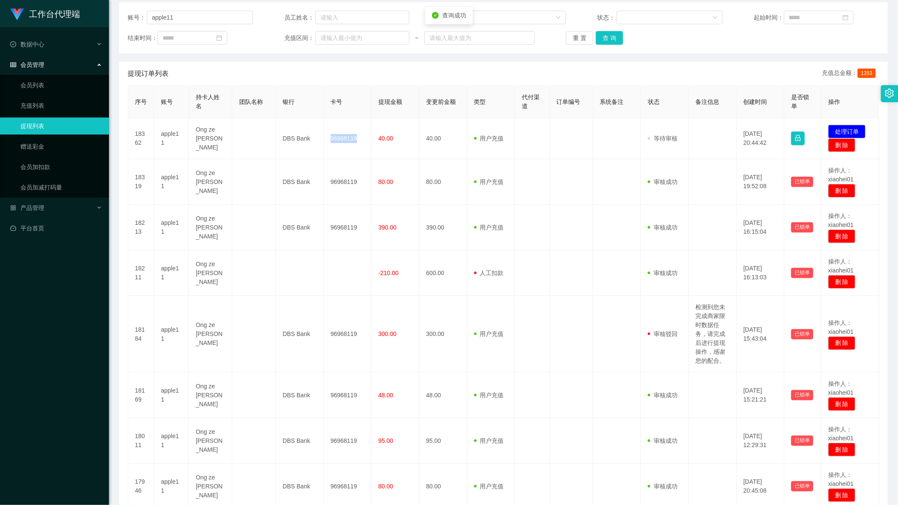
copy td "96968119"
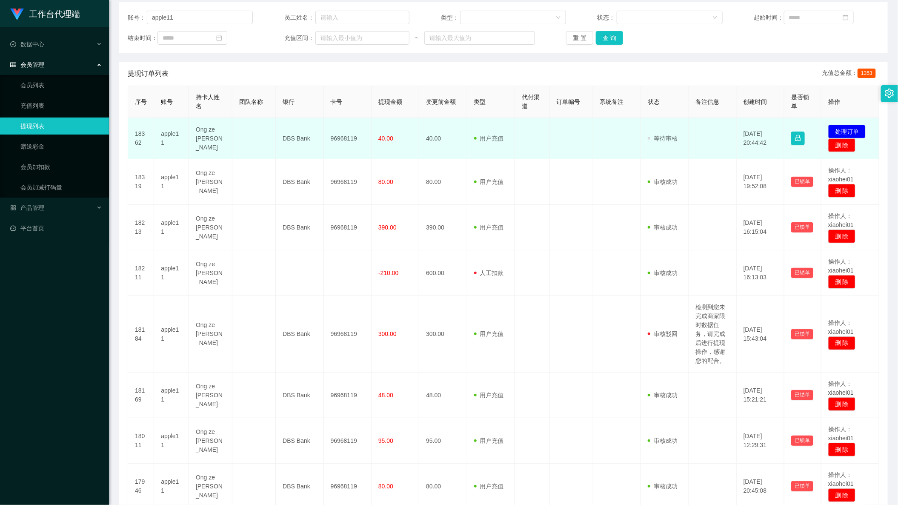
click at [698, 151] on td at bounding box center [713, 138] width 48 height 41
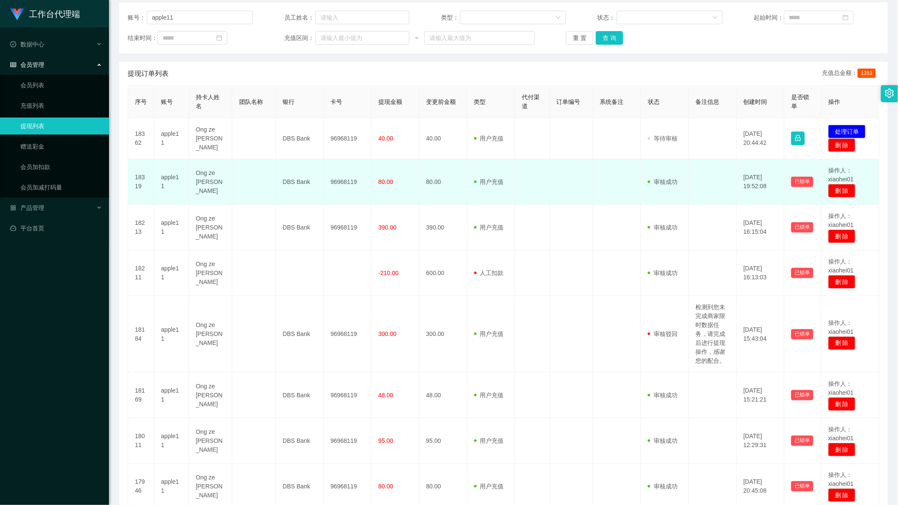
click at [682, 172] on td "审核驳回 审核成功 等待审核" at bounding box center [665, 182] width 48 height 46
click at [689, 166] on td at bounding box center [713, 182] width 48 height 46
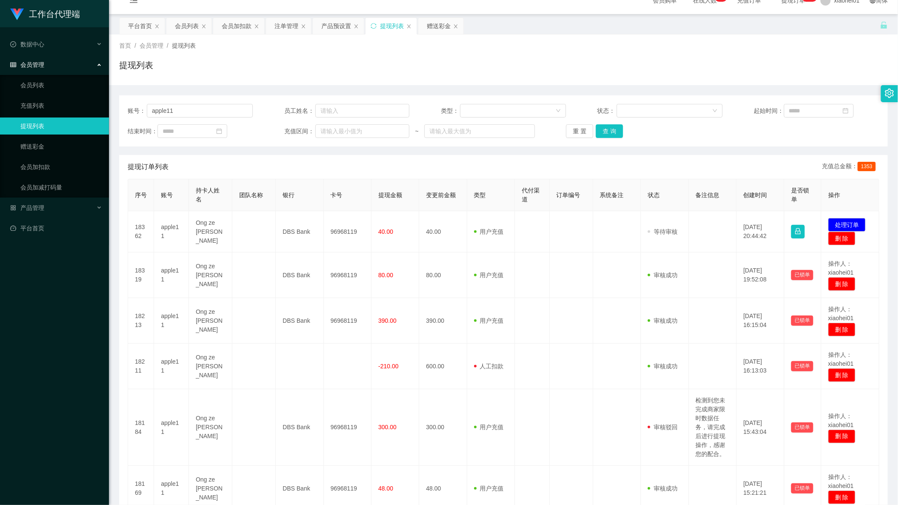
scroll to position [0, 0]
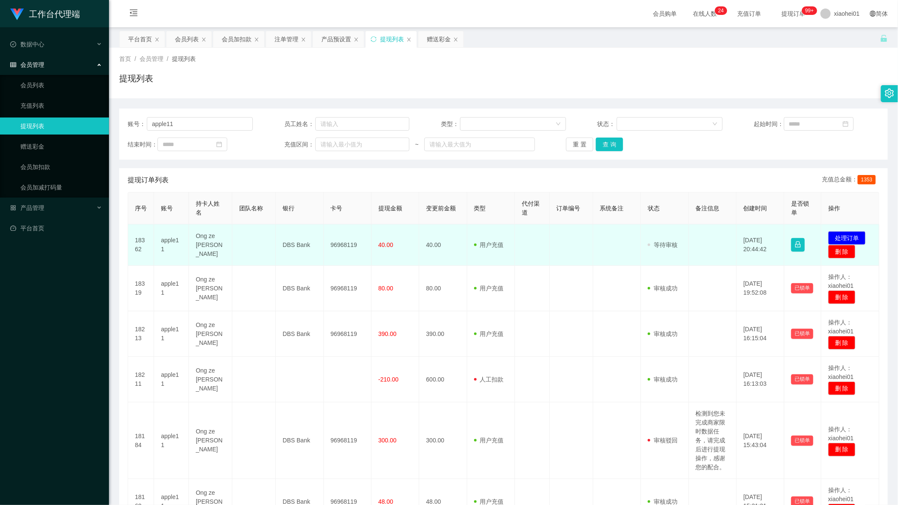
click at [164, 243] on td "apple11" at bounding box center [171, 244] width 35 height 41
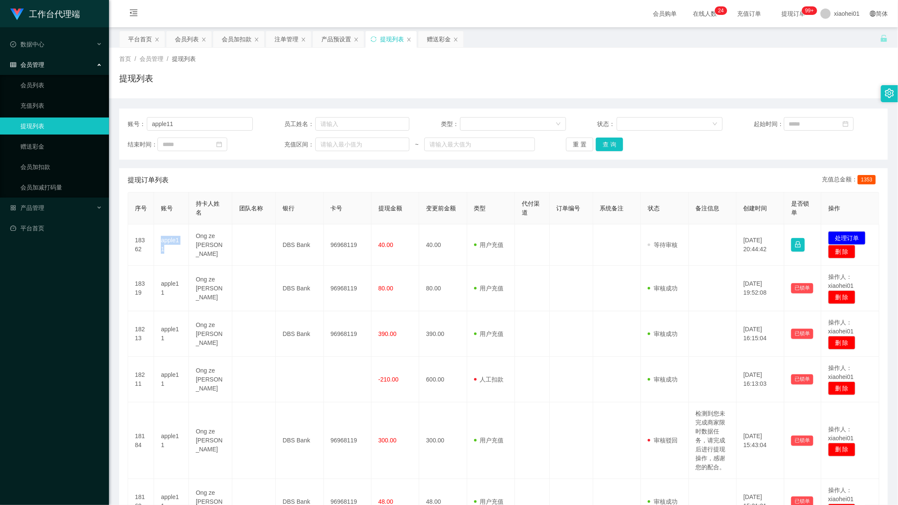
copy td "apple11"
drag, startPoint x: 183, startPoint y: 129, endPoint x: 66, endPoint y: 117, distance: 118.2
click at [87, 122] on section "工作台代理端 数据中心 会员管理 会员列表 充值列表 提现列表 赠送彩金 会员加扣款 会员加减打码量 产品管理 平台首页 保存配置 重置配置 整体风格设置 主…" at bounding box center [449, 364] width 898 height 728
click at [610, 146] on button "查 询" at bounding box center [609, 145] width 27 height 14
click at [608, 144] on button "查 询" at bounding box center [609, 145] width 27 height 14
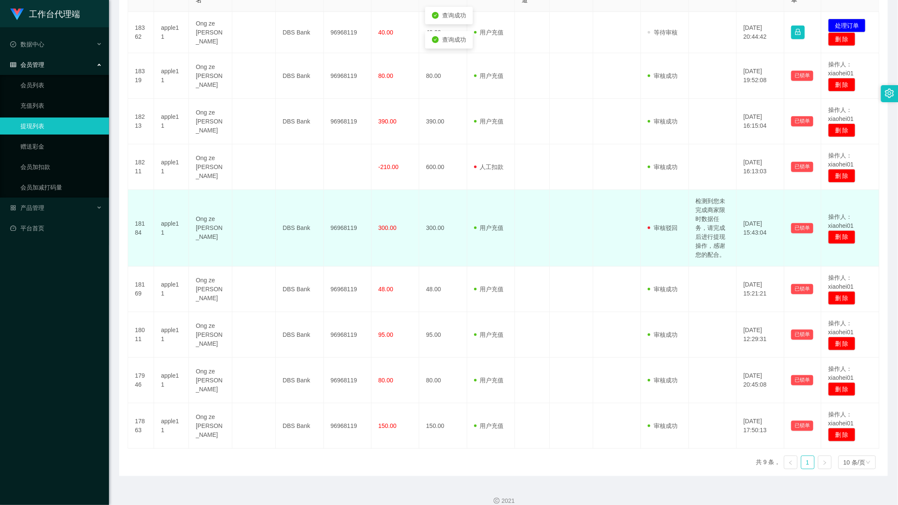
scroll to position [225, 0]
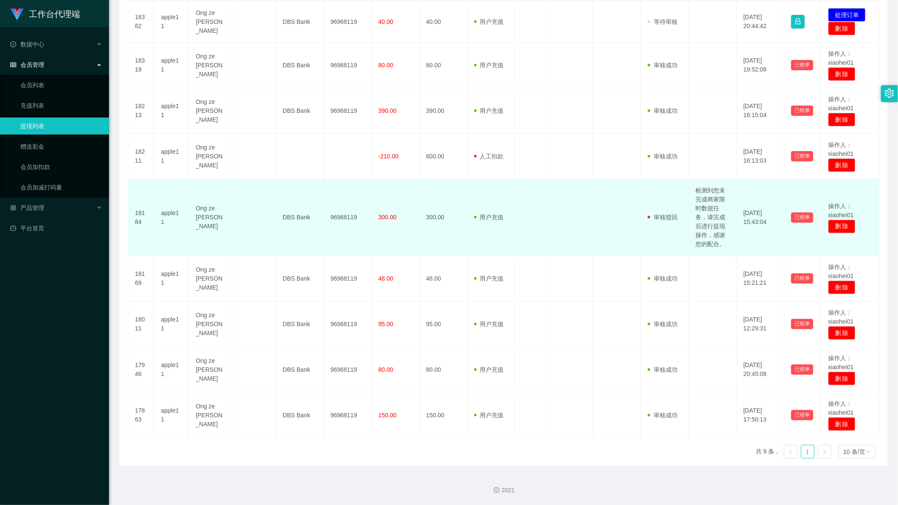
click at [715, 219] on td "检测到您未完成商家限时数据任务，请完成后进行提现操作，感谢您的配合。" at bounding box center [713, 217] width 48 height 77
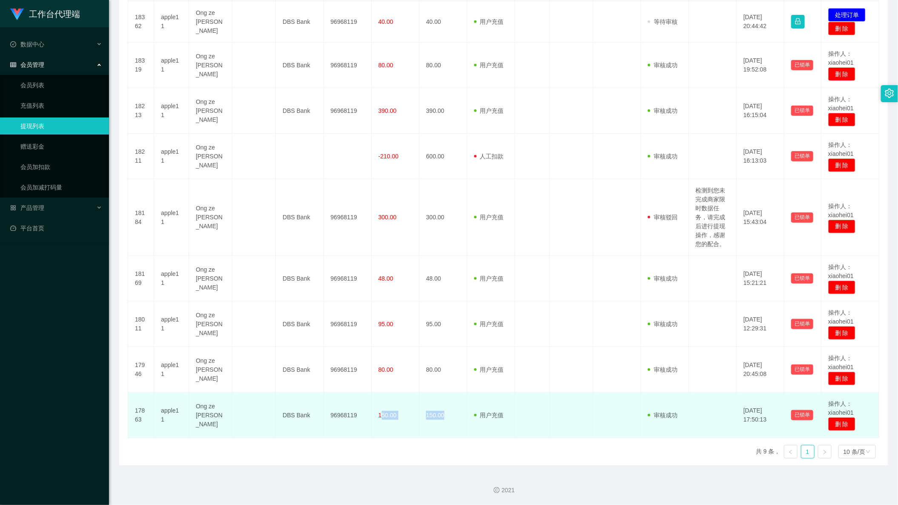
drag, startPoint x: 382, startPoint y: 415, endPoint x: 447, endPoint y: 415, distance: 65.1
click at [446, 415] on tr "17863 apple11 Ong ze cheng DBS Bank 96968119 150.00 150.00 用户充值 人工扣款 审核驳回 审核成功 …" at bounding box center [503, 416] width 751 height 46
click at [399, 428] on td "150.00" at bounding box center [396, 416] width 48 height 46
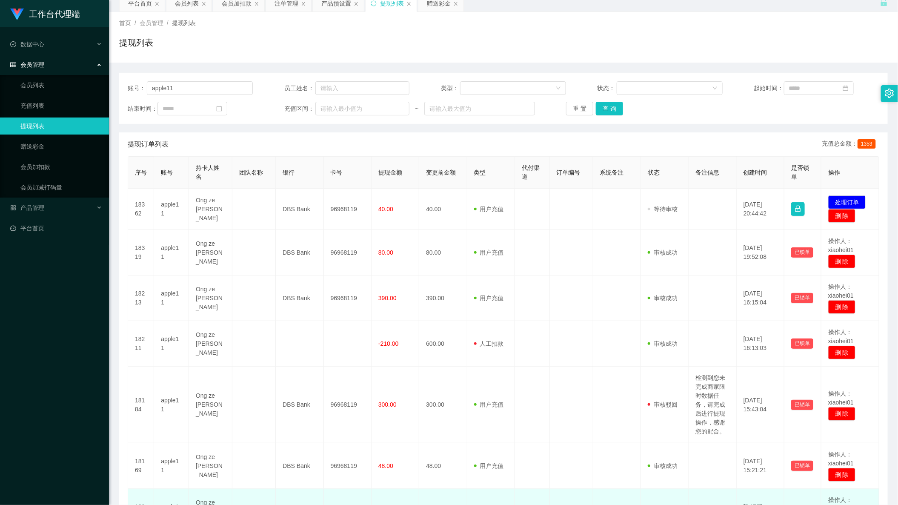
scroll to position [12, 0]
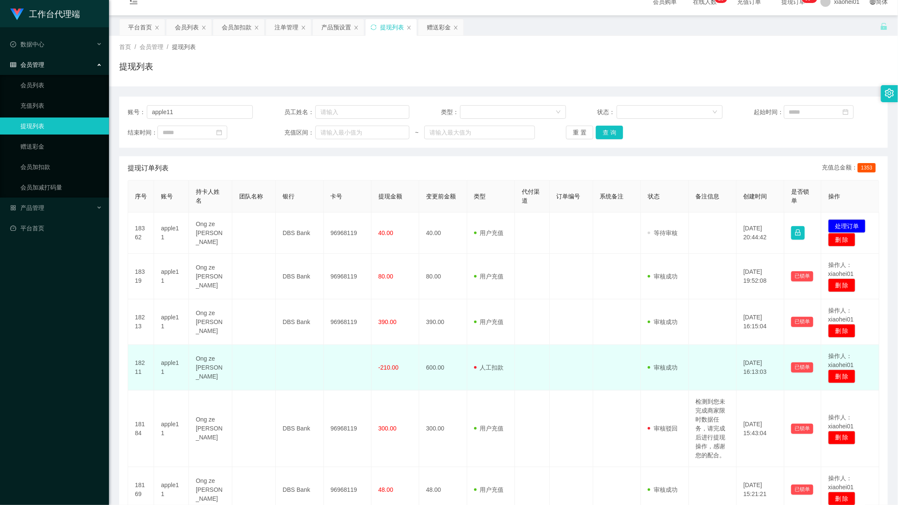
click at [709, 358] on td at bounding box center [713, 368] width 48 height 46
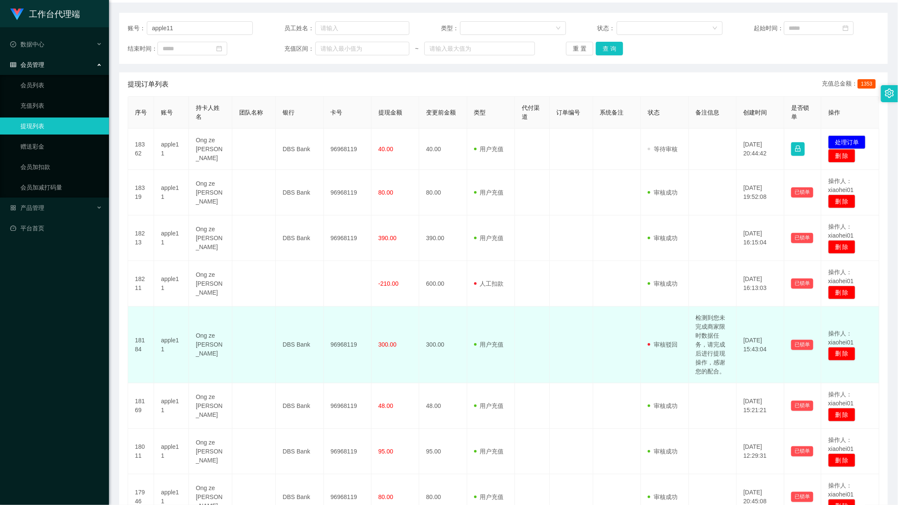
scroll to position [118, 0]
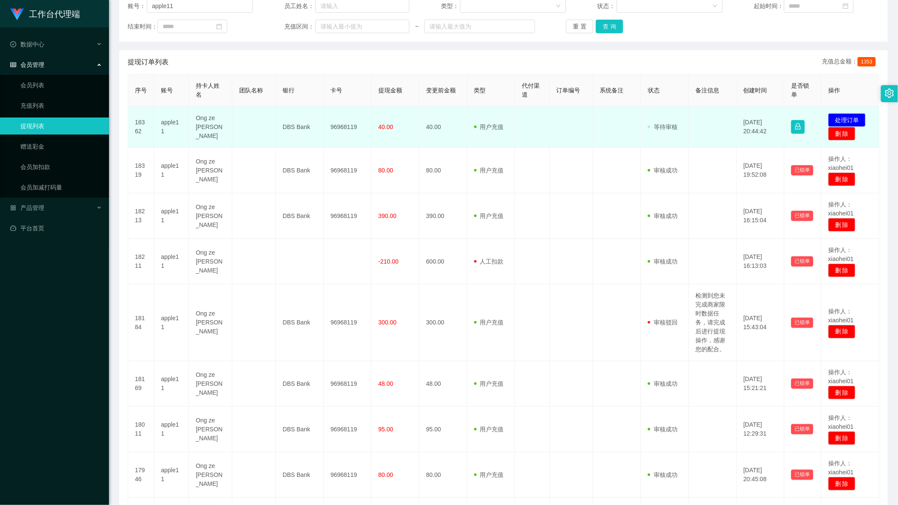
click at [843, 112] on td "发起代付 处理订单 删 除" at bounding box center [851, 126] width 58 height 41
click at [847, 114] on button "处理订单" at bounding box center [847, 120] width 37 height 14
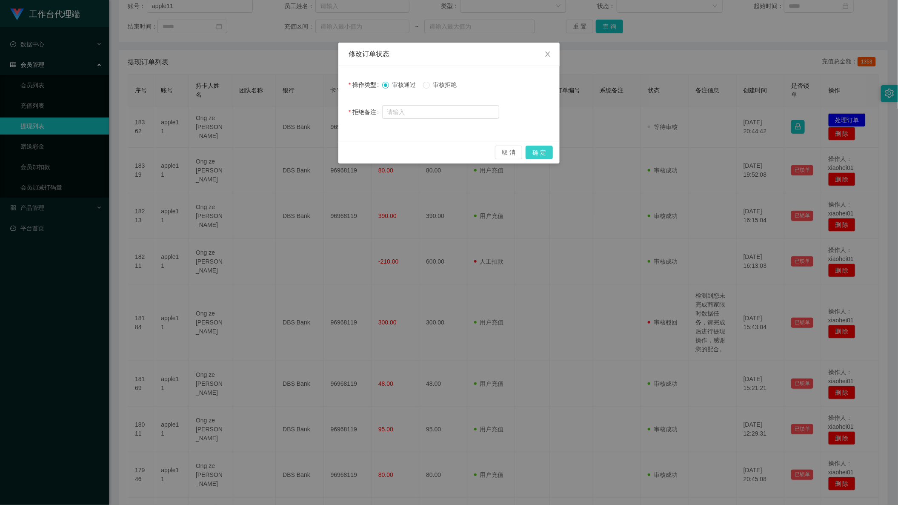
click at [540, 150] on button "确 定" at bounding box center [539, 153] width 27 height 14
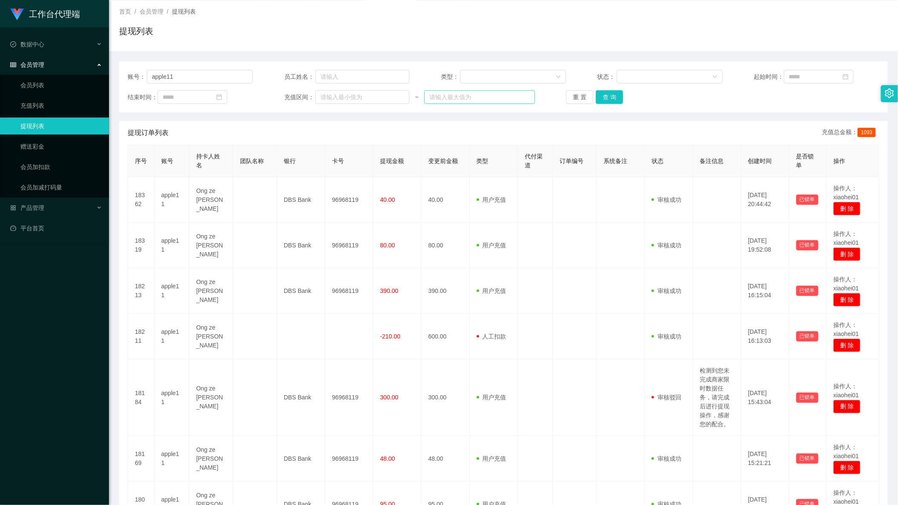
scroll to position [0, 0]
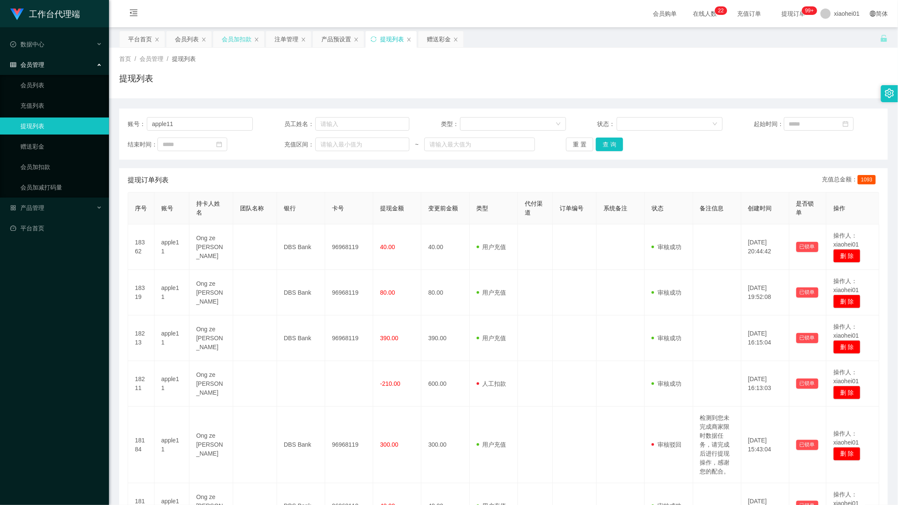
click at [232, 36] on div "会员加扣款" at bounding box center [237, 39] width 30 height 16
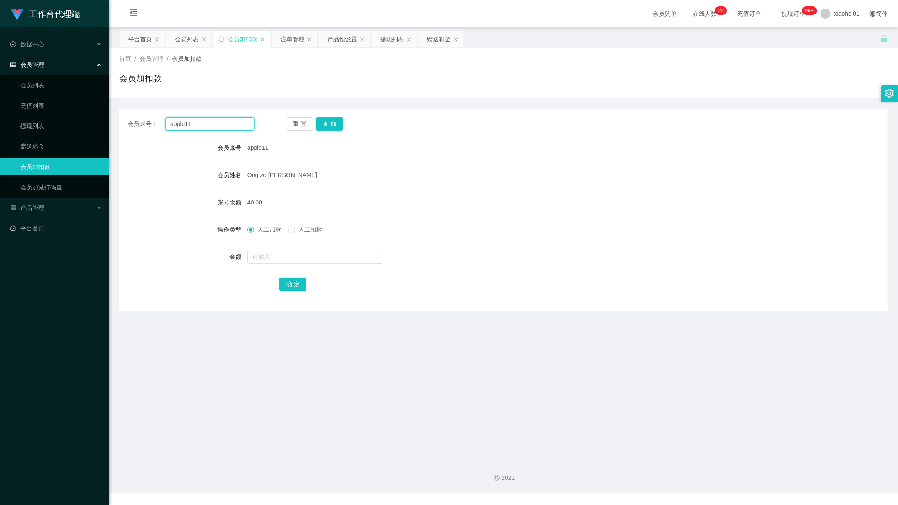
click at [206, 128] on input "apple11" at bounding box center [209, 124] width 89 height 14
click at [172, 128] on input "apple11" at bounding box center [209, 124] width 89 height 14
paste input "Hongjun"
type input "Hongjun"
click at [337, 123] on button "查 询" at bounding box center [329, 124] width 27 height 14
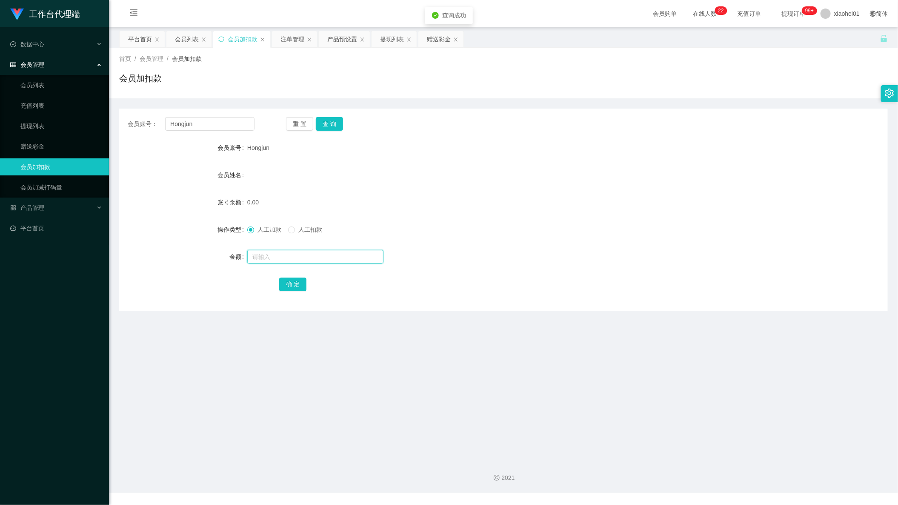
click at [321, 253] on input "text" at bounding box center [315, 257] width 136 height 14
type input "100"
click at [295, 281] on button "确 定" at bounding box center [292, 285] width 27 height 14
click at [619, 155] on form "会员账号 Hongjun 会员姓名 账号余额 0.00 操作类型 人工加款 人工扣款 金额 确 定" at bounding box center [503, 215] width 769 height 153
click at [339, 33] on div "产品预设置" at bounding box center [342, 39] width 30 height 16
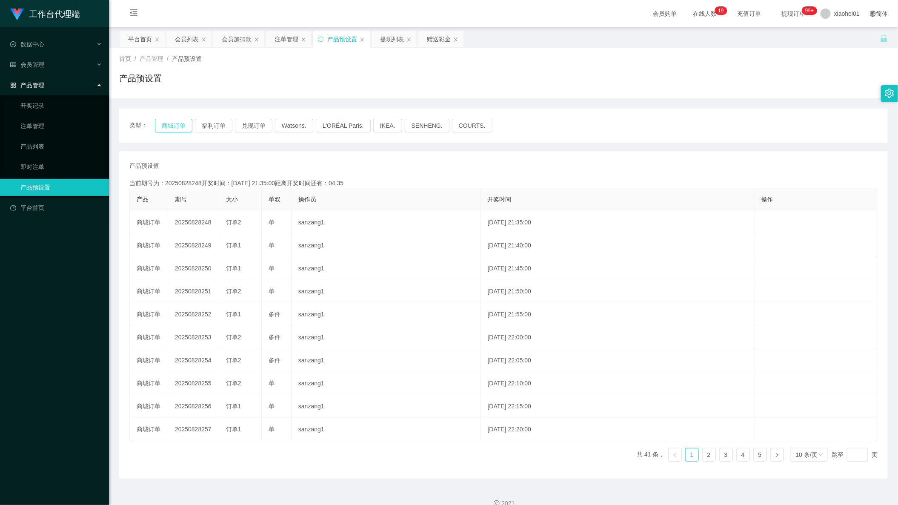
click at [175, 132] on button "商城订单" at bounding box center [173, 126] width 37 height 14
drag, startPoint x: 294, startPoint y: 39, endPoint x: 321, endPoint y: 53, distance: 30.7
click at [293, 39] on div "注单管理" at bounding box center [287, 39] width 24 height 16
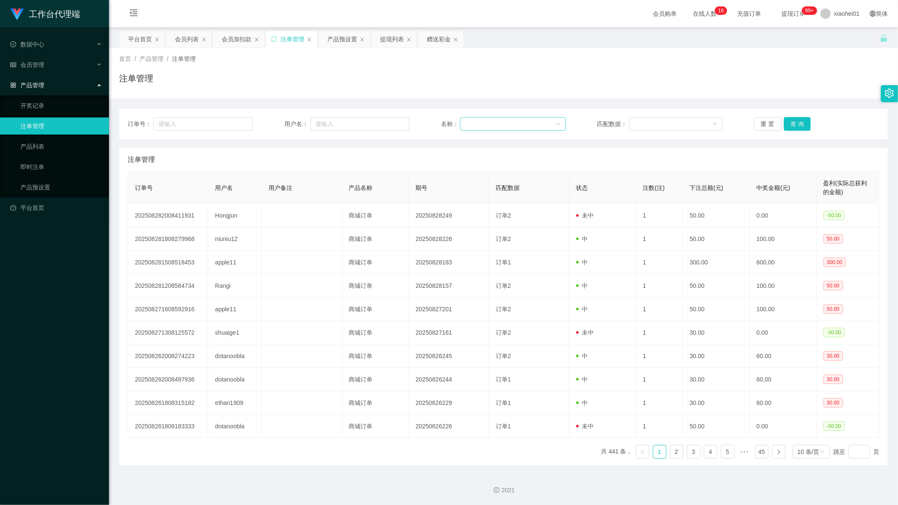
click at [468, 120] on div at bounding box center [510, 124] width 90 height 13
click at [379, 123] on input "text" at bounding box center [360, 124] width 99 height 14
paste input "Hongjun"
type input "Hongjun"
click at [794, 117] on button "查 询" at bounding box center [797, 124] width 27 height 14
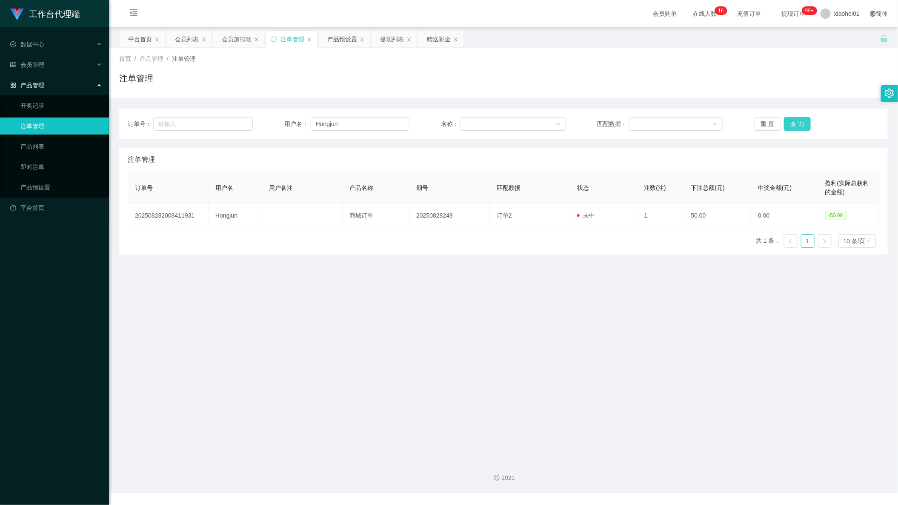
click at [794, 117] on button "查 询" at bounding box center [797, 124] width 27 height 14
click at [240, 42] on div "会员加扣款" at bounding box center [237, 39] width 30 height 16
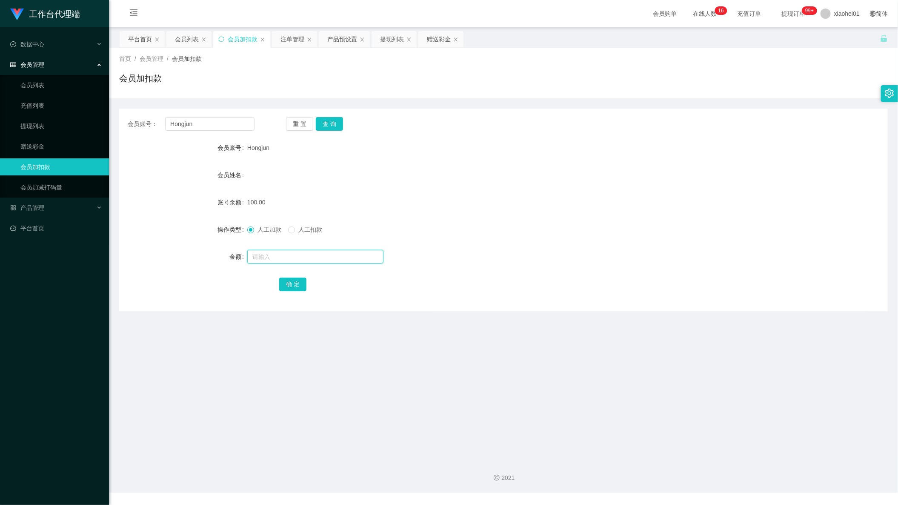
click at [283, 256] on input "text" at bounding box center [315, 257] width 136 height 14
click at [327, 122] on button "查 询" at bounding box center [329, 124] width 27 height 14
click at [318, 259] on input "text" at bounding box center [315, 257] width 136 height 14
type input "100"
click at [283, 282] on button "确 定" at bounding box center [292, 285] width 27 height 14
